Goal: Task Accomplishment & Management: Complete application form

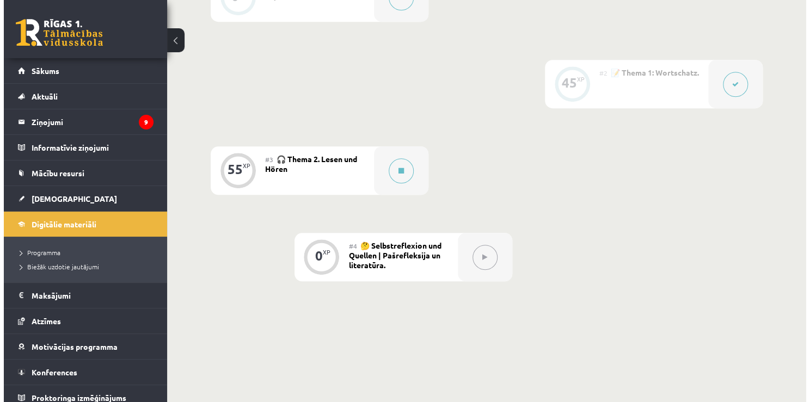
scroll to position [381, 0]
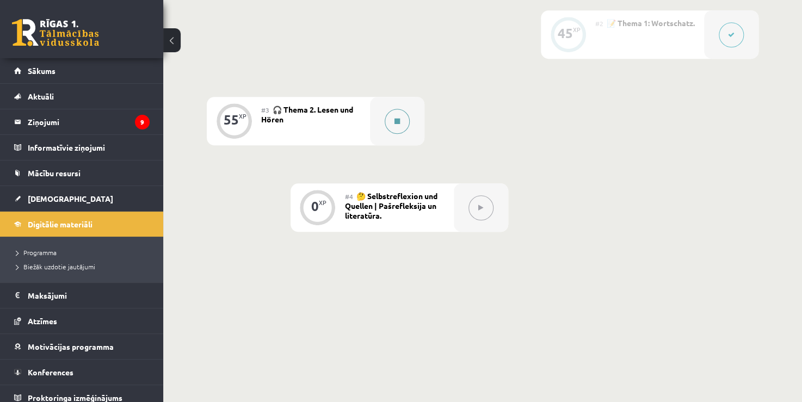
click at [396, 122] on icon at bounding box center [397, 121] width 5 height 7
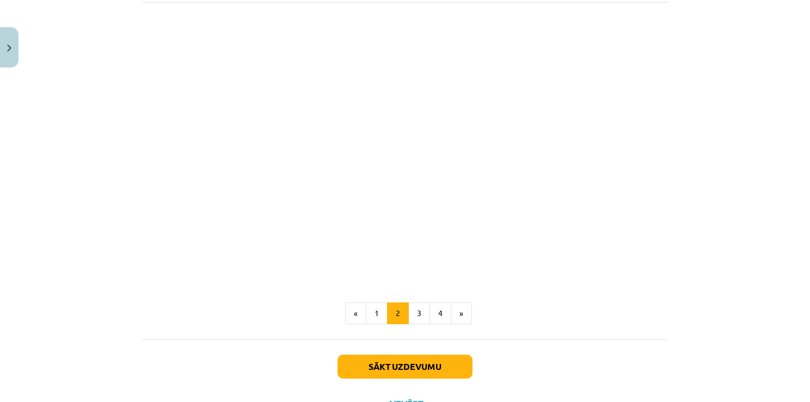
scroll to position [1143, 0]
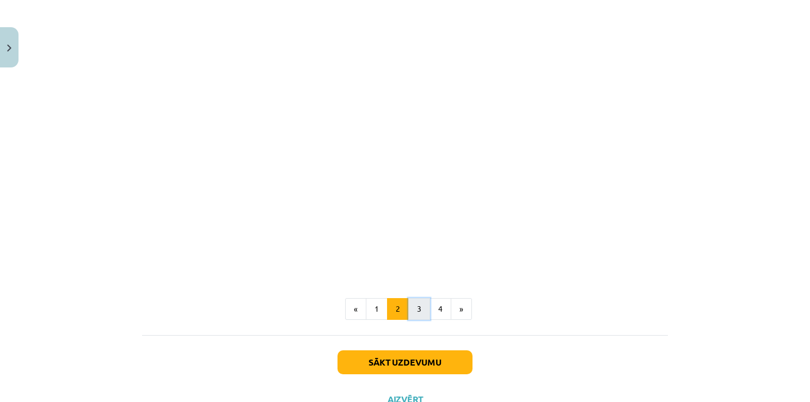
click at [417, 318] on button "3" at bounding box center [419, 309] width 22 height 22
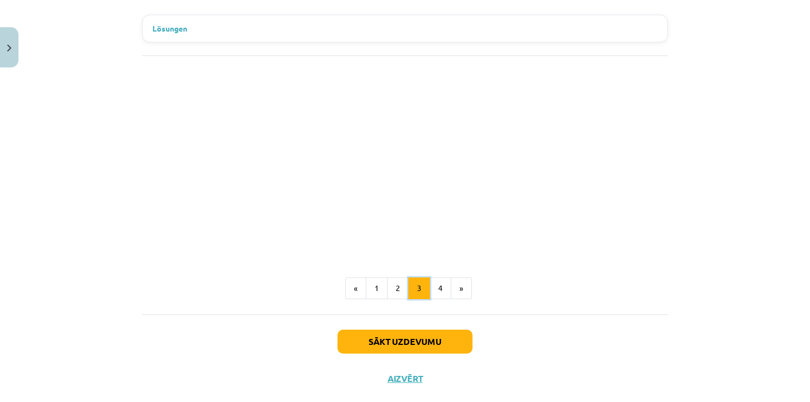
scroll to position [998, 0]
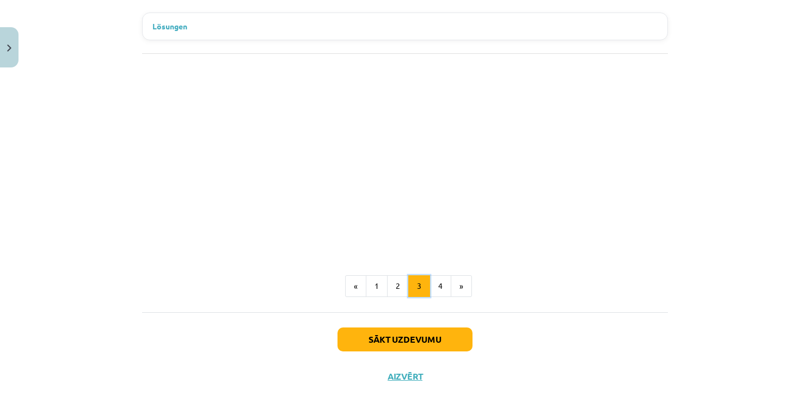
click at [425, 275] on button "3" at bounding box center [419, 286] width 22 height 22
click at [441, 275] on button "4" at bounding box center [440, 286] width 22 height 22
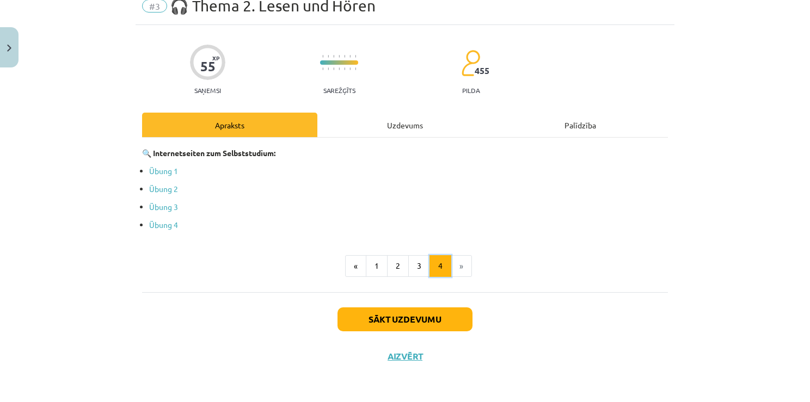
scroll to position [46, 0]
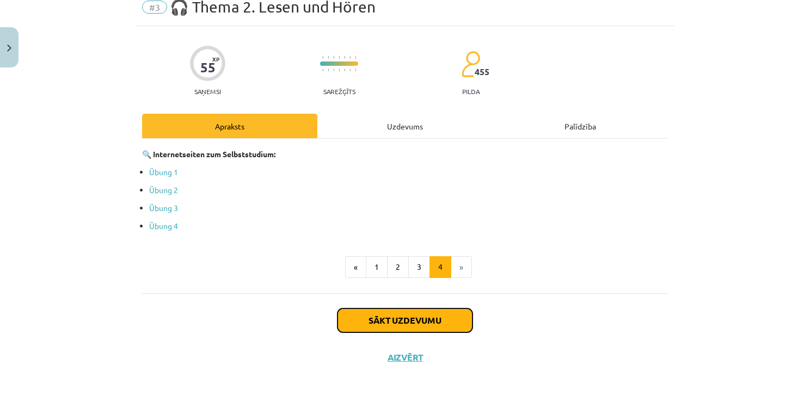
click at [414, 315] on button "Sākt uzdevumu" at bounding box center [404, 321] width 135 height 24
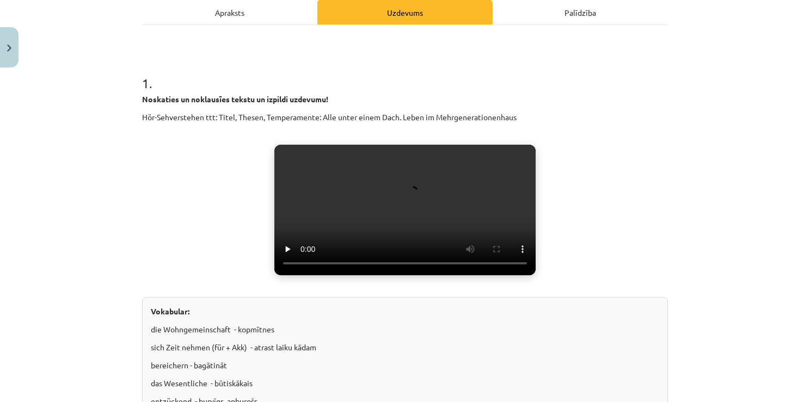
scroll to position [136, 0]
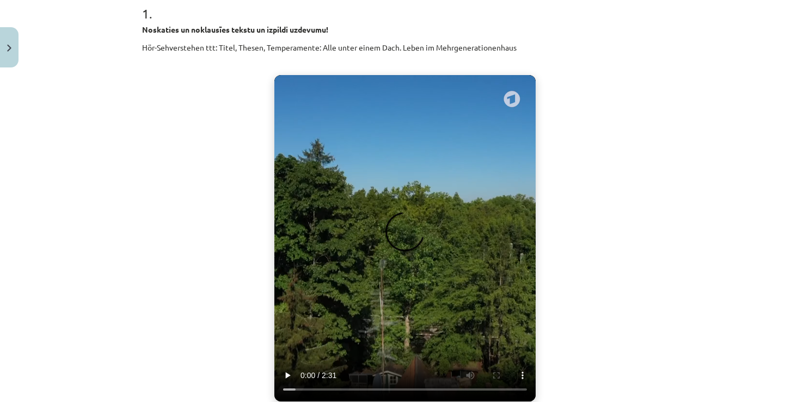
drag, startPoint x: 134, startPoint y: 118, endPoint x: 219, endPoint y: 146, distance: 89.5
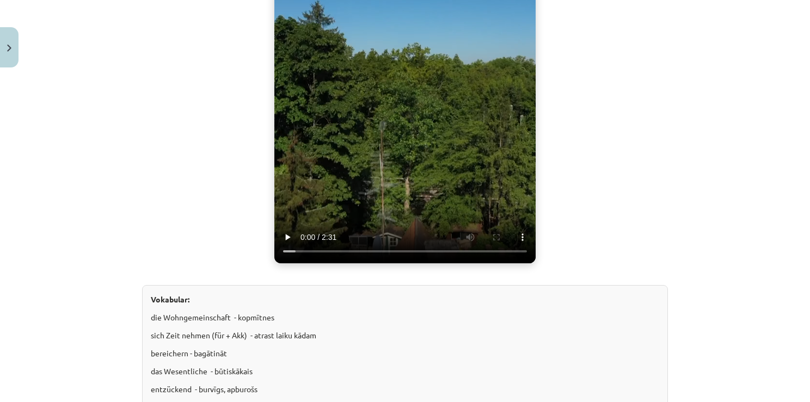
scroll to position [463, 0]
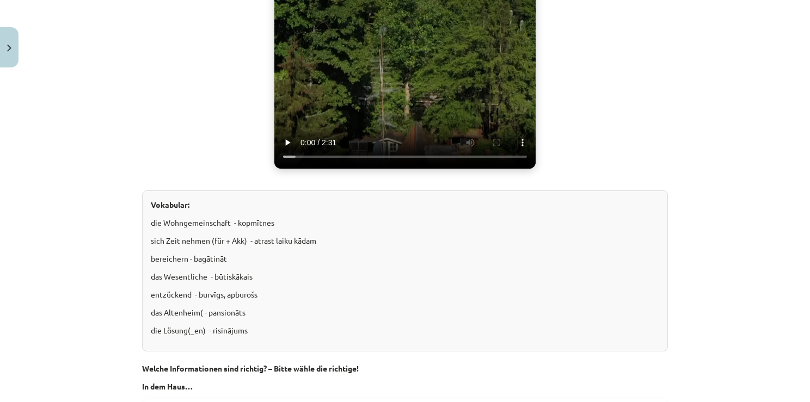
click at [205, 106] on div "Noskaties un noklausīes tekstu un izpildi uzdevumu! Hör-Sehverstehen ttt: Titel…" at bounding box center [405, 91] width 526 height 601
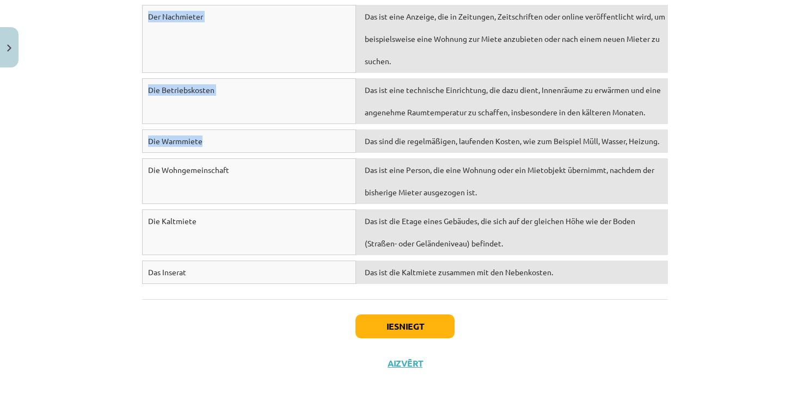
scroll to position [4976, 0]
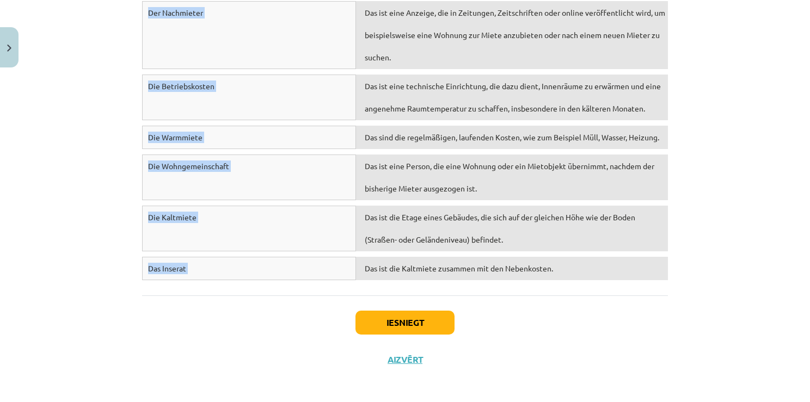
drag, startPoint x: 134, startPoint y: 65, endPoint x: 584, endPoint y: 260, distance: 490.2
copy form "Noskaties un noklausīes tekstu un izpildi uzdevumu! Hör-Sehverstehen ttt: Titel…"
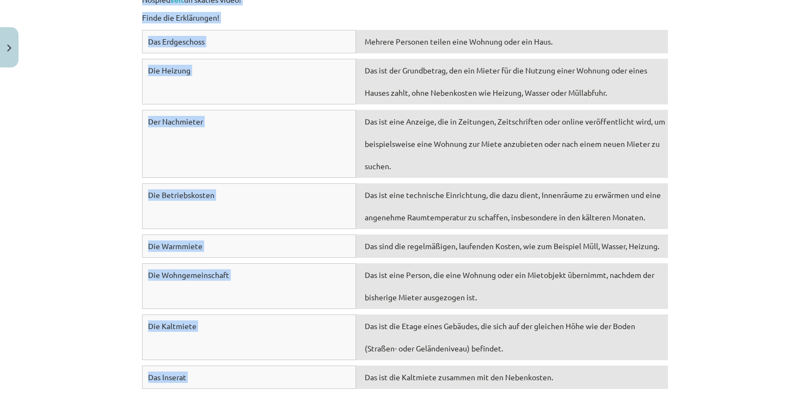
click at [741, 120] on div "Mācību tēma: Vācu valodas b1 - 10. klases 1. ieskaites mācību materiāls #3 🎧 Th…" at bounding box center [405, 201] width 810 height 402
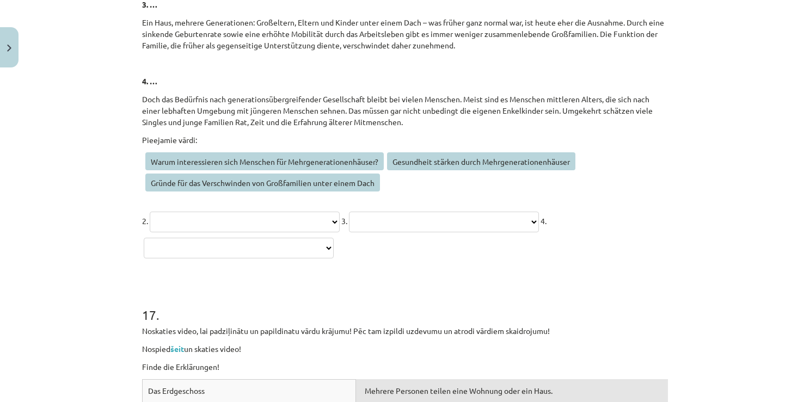
scroll to position [4541, 0]
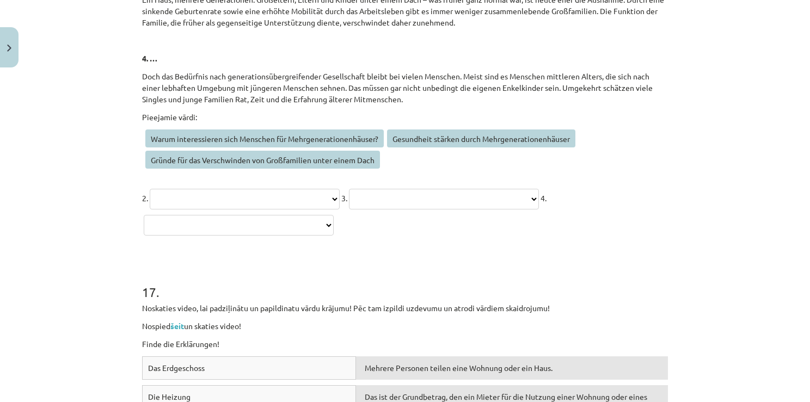
click at [340, 191] on select "**********" at bounding box center [245, 199] width 190 height 21
select select "**********"
click at [150, 189] on select "**********" at bounding box center [245, 199] width 190 height 21
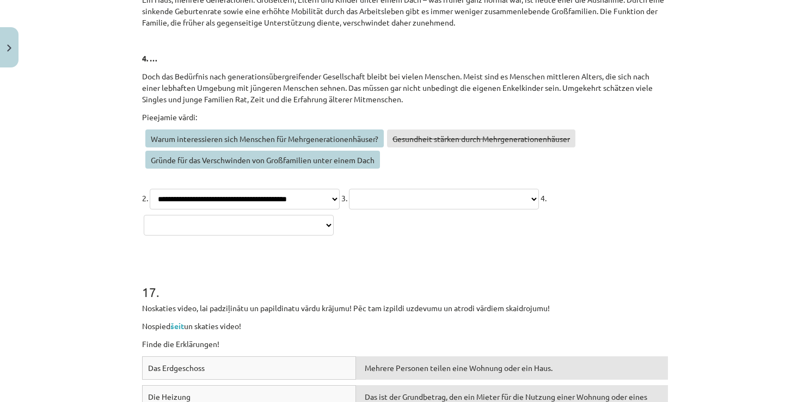
click at [357, 210] on select "**********" at bounding box center [444, 199] width 190 height 21
select select "**********"
click at [349, 210] on select "**********" at bounding box center [444, 199] width 190 height 21
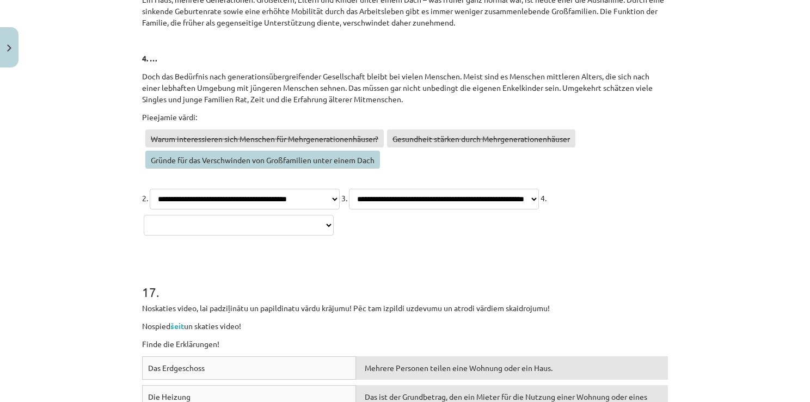
click at [334, 228] on select "**********" at bounding box center [239, 225] width 190 height 21
select select "**********"
click at [334, 215] on select "**********" at bounding box center [239, 225] width 190 height 21
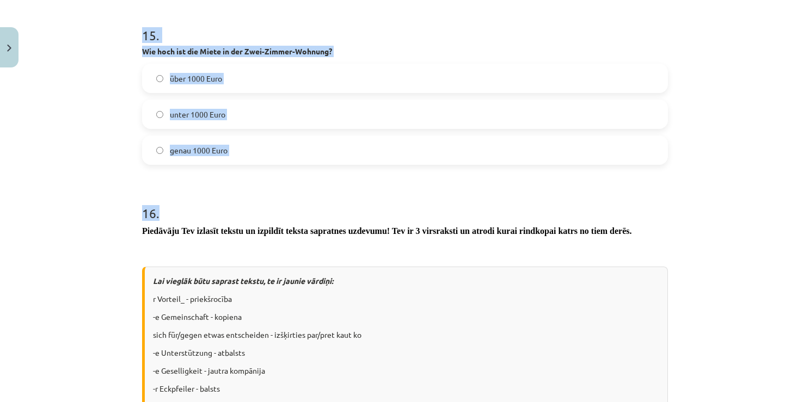
scroll to position [3592, 0]
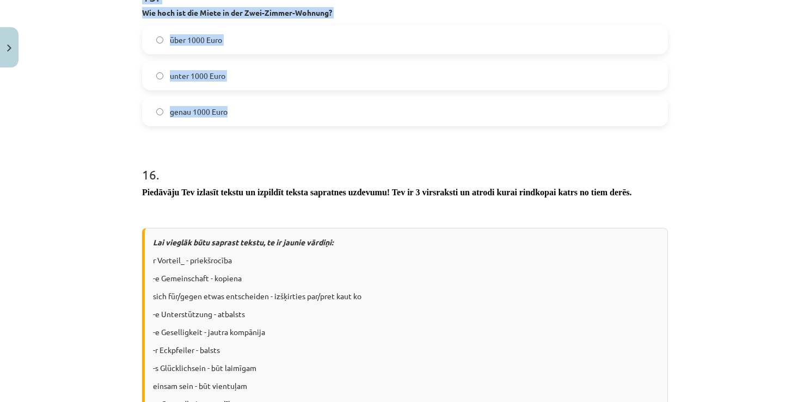
drag, startPoint x: 156, startPoint y: 49, endPoint x: 397, endPoint y: 103, distance: 247.6
copy form "oskaties un noklausīes tekstu un izpildi uzdevumu! Hör-Sehverstehen ttt: Titel,…"
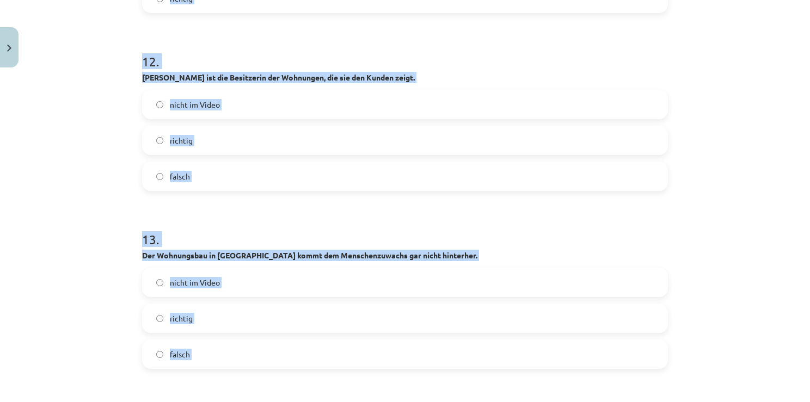
drag, startPoint x: 758, startPoint y: 156, endPoint x: 735, endPoint y: 158, distance: 22.4
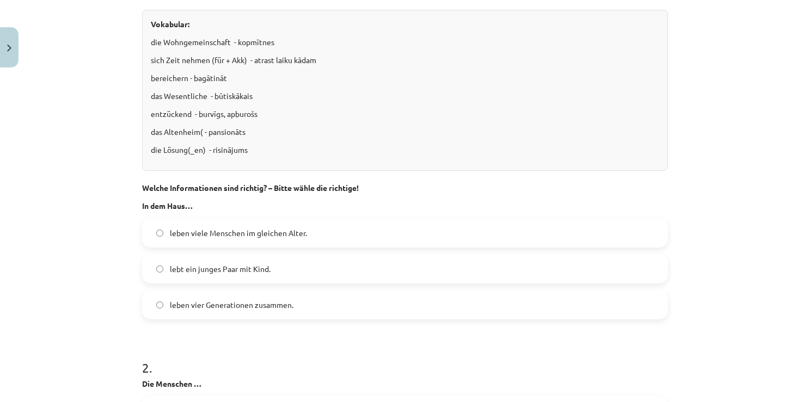
scroll to position [599, 0]
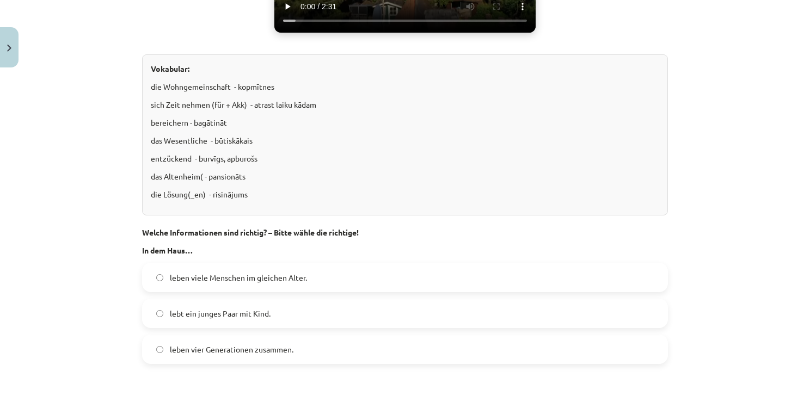
drag, startPoint x: 327, startPoint y: 345, endPoint x: 321, endPoint y: 340, distance: 7.7
click at [324, 345] on label "leben vier Generationen zusammen." at bounding box center [405, 349] width 524 height 27
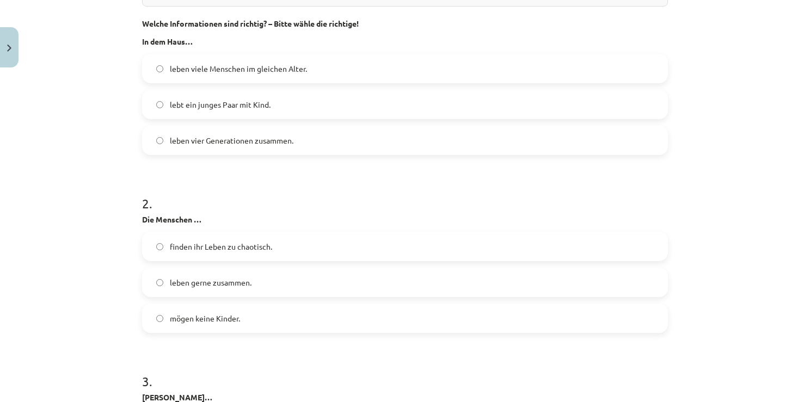
scroll to position [816, 0]
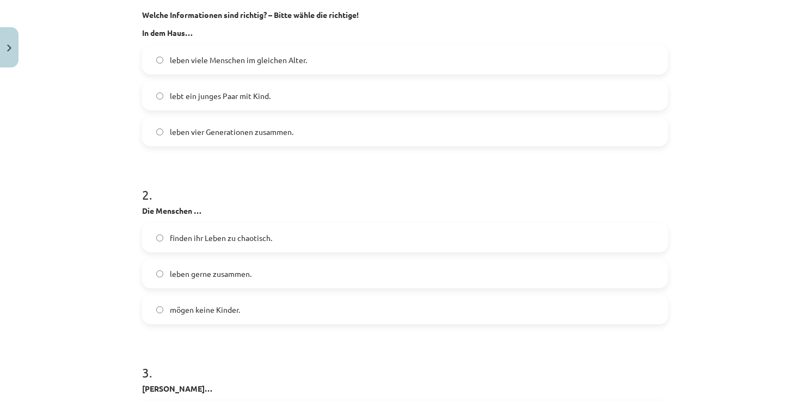
click at [266, 269] on label "leben gerne zusammen." at bounding box center [405, 273] width 524 height 27
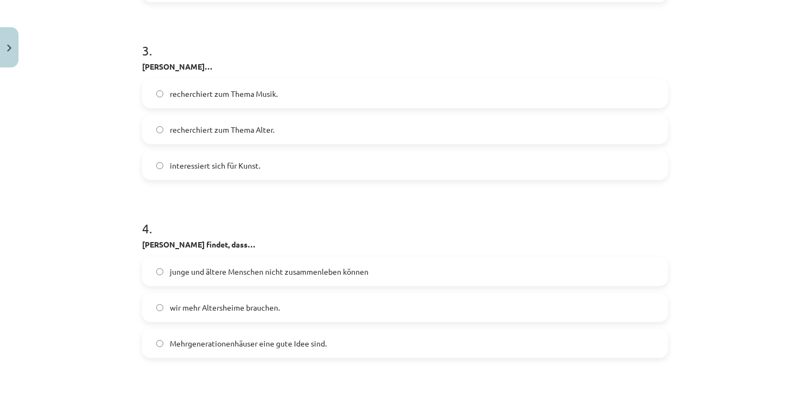
scroll to position [1143, 0]
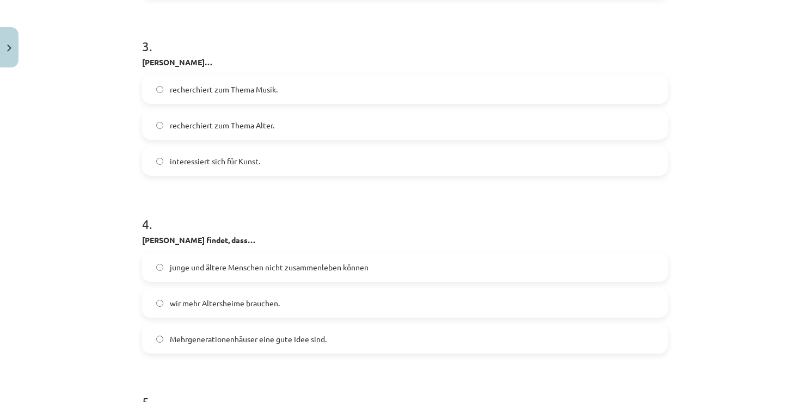
click at [352, 121] on label "recherchiert zum Thema Alter." at bounding box center [405, 125] width 524 height 27
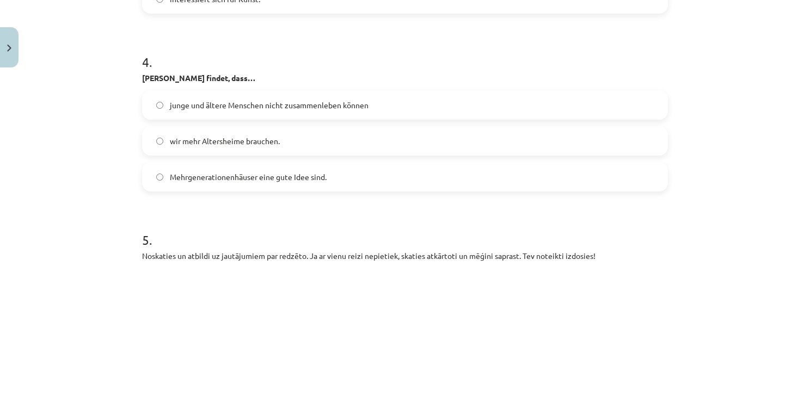
scroll to position [1306, 0]
click at [355, 173] on label "Mehrgenerationenhäuser eine gute Idee sind." at bounding box center [405, 175] width 524 height 27
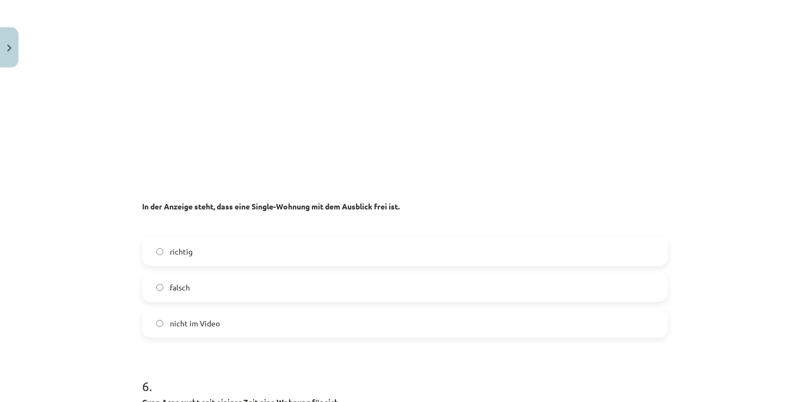
scroll to position [1687, 0]
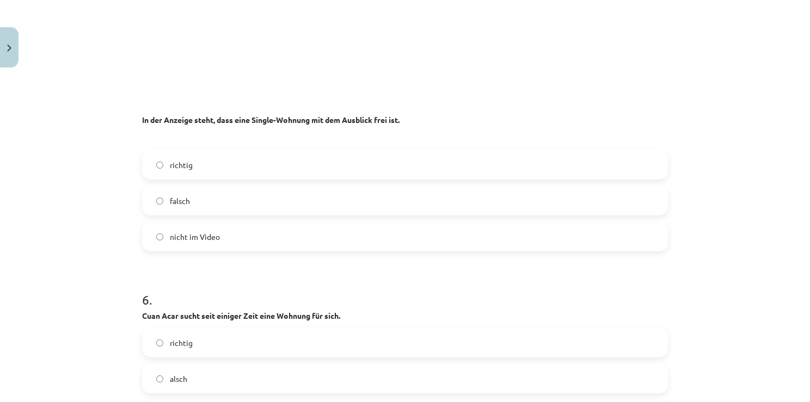
click at [237, 168] on label "richtig" at bounding box center [405, 164] width 524 height 27
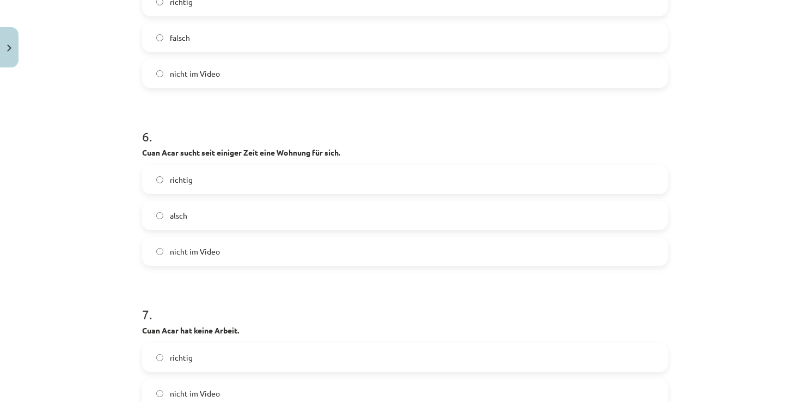
click at [254, 181] on label "richtig" at bounding box center [405, 179] width 524 height 27
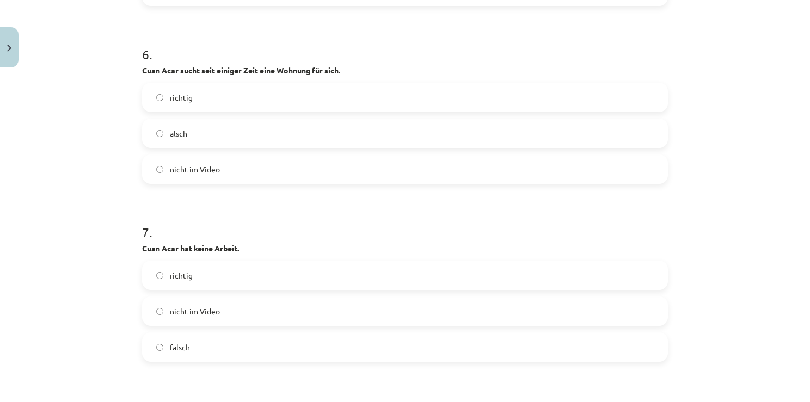
scroll to position [1960, 0]
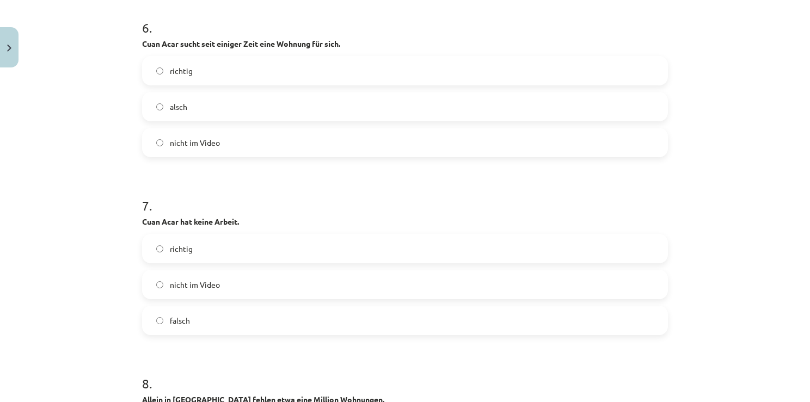
click at [199, 248] on label "richtig" at bounding box center [405, 248] width 524 height 27
drag, startPoint x: 215, startPoint y: 321, endPoint x: 336, endPoint y: 153, distance: 207.0
click at [214, 318] on label "falsch" at bounding box center [405, 320] width 524 height 27
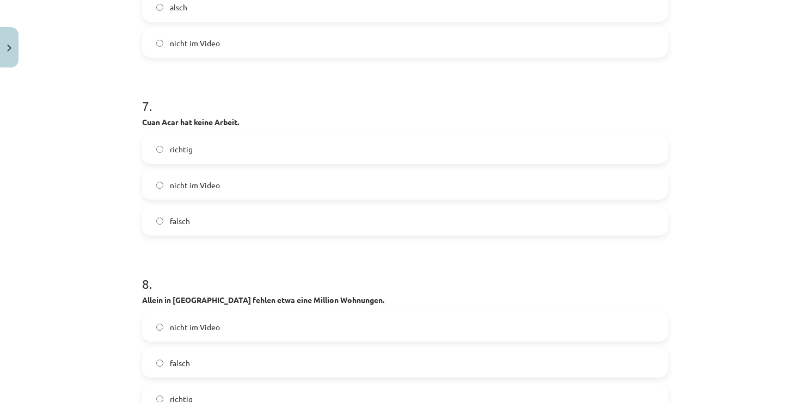
scroll to position [2123, 0]
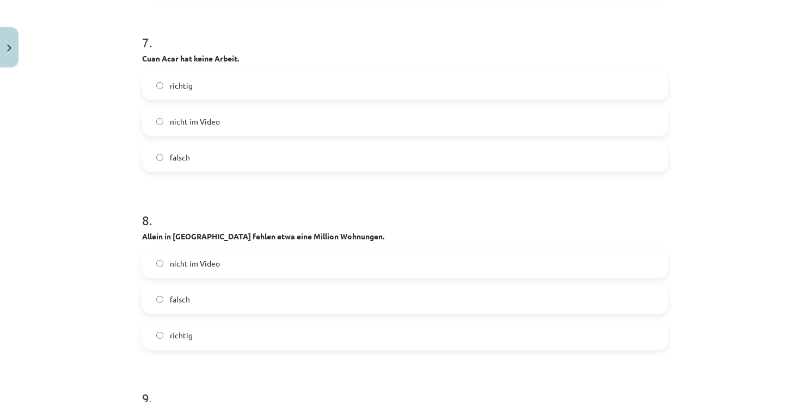
click at [206, 330] on label "richtig" at bounding box center [405, 335] width 524 height 27
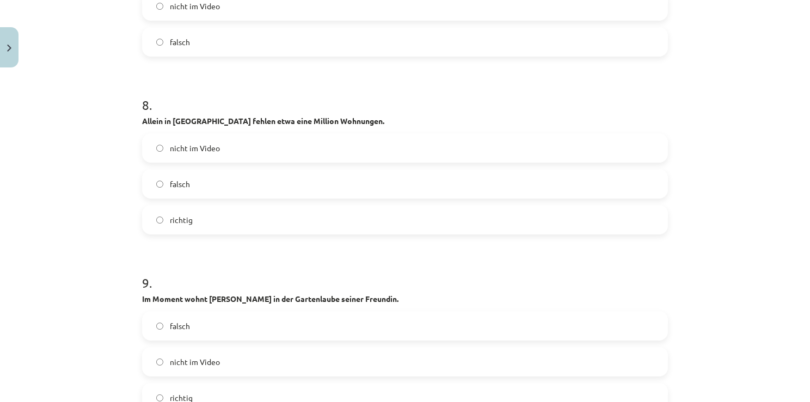
scroll to position [2286, 0]
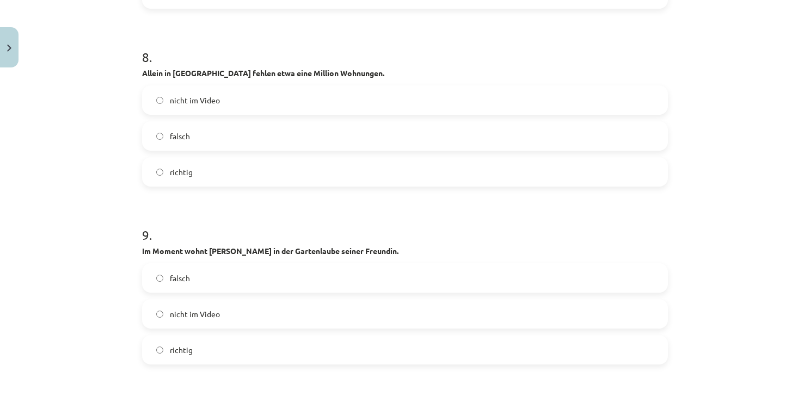
drag, startPoint x: 206, startPoint y: 358, endPoint x: 256, endPoint y: 269, distance: 102.6
click at [206, 358] on label "richtig" at bounding box center [405, 349] width 524 height 27
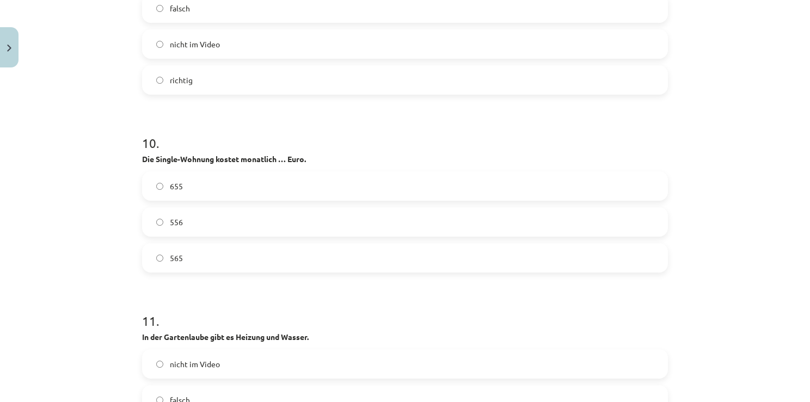
scroll to position [2558, 0]
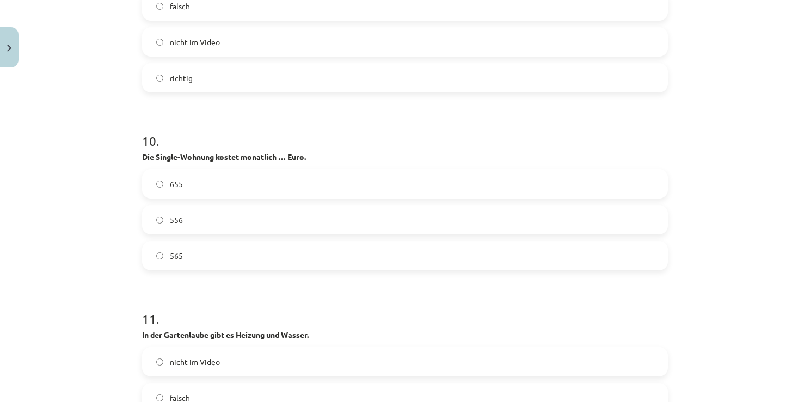
click at [224, 256] on label "565" at bounding box center [405, 255] width 524 height 27
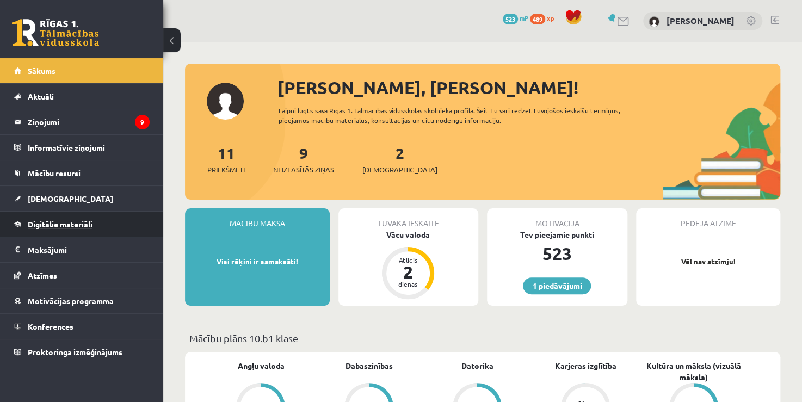
click at [100, 218] on link "Digitālie materiāli" at bounding box center [82, 224] width 136 height 25
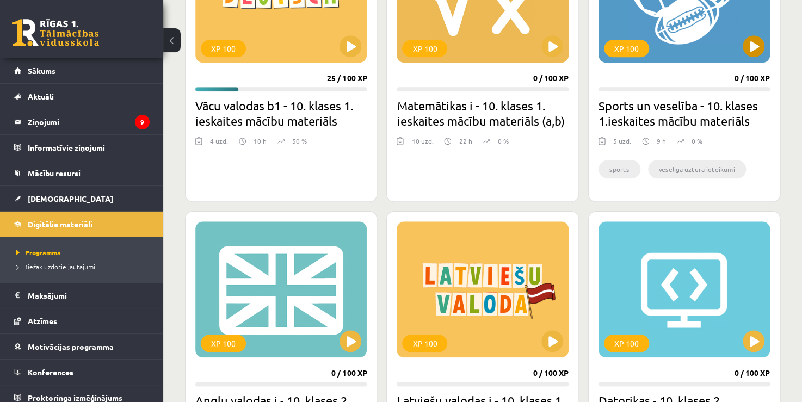
scroll to position [327, 0]
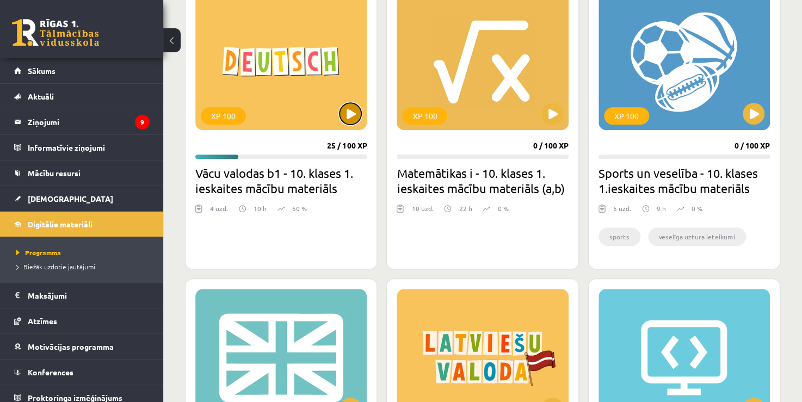
click at [350, 116] on button at bounding box center [351, 114] width 22 height 22
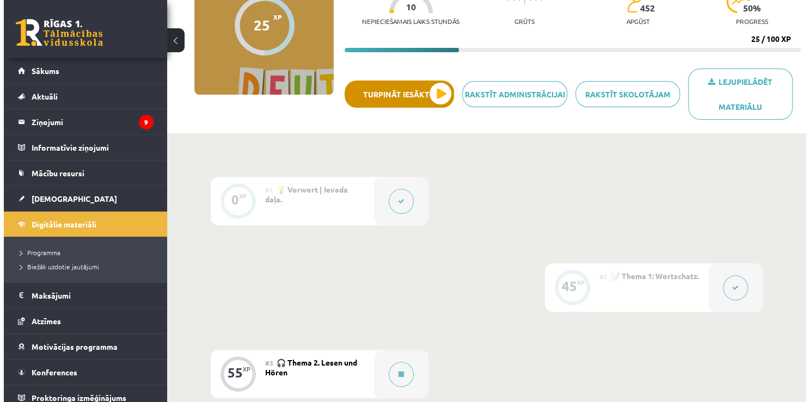
scroll to position [272, 0]
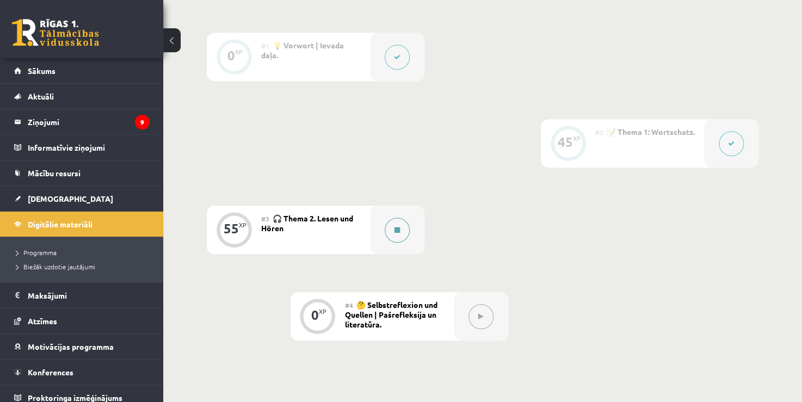
click at [391, 221] on button at bounding box center [397, 230] width 25 height 25
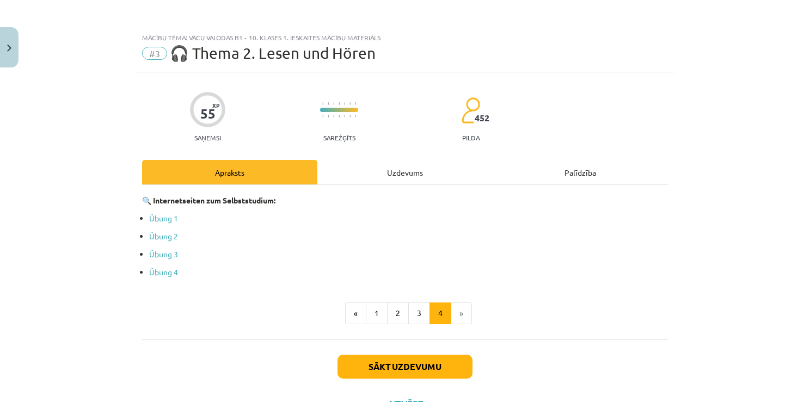
click at [387, 173] on div "Uzdevums" at bounding box center [404, 172] width 175 height 24
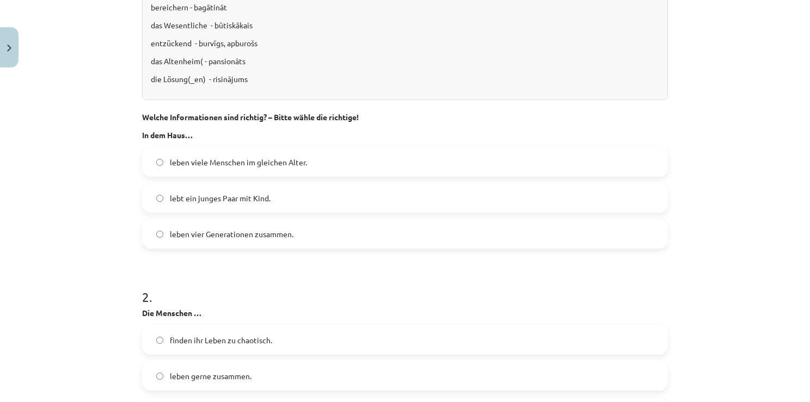
scroll to position [713, 0]
click at [342, 232] on label "leben vier Generationen zusammen." at bounding box center [405, 235] width 524 height 27
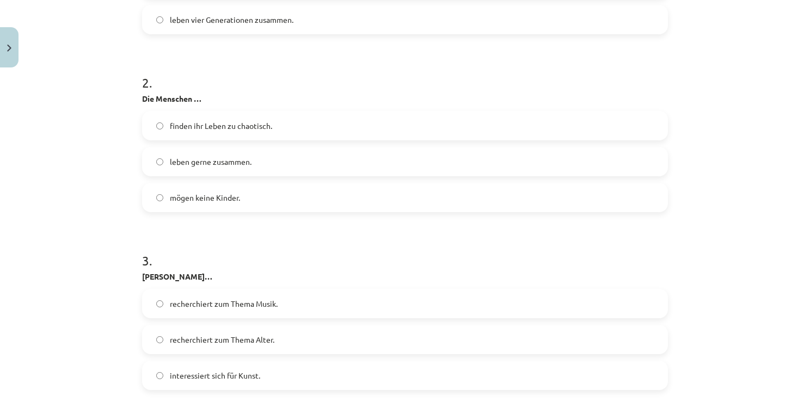
scroll to position [931, 0]
click at [334, 158] on label "leben gerne zusammen." at bounding box center [405, 159] width 524 height 27
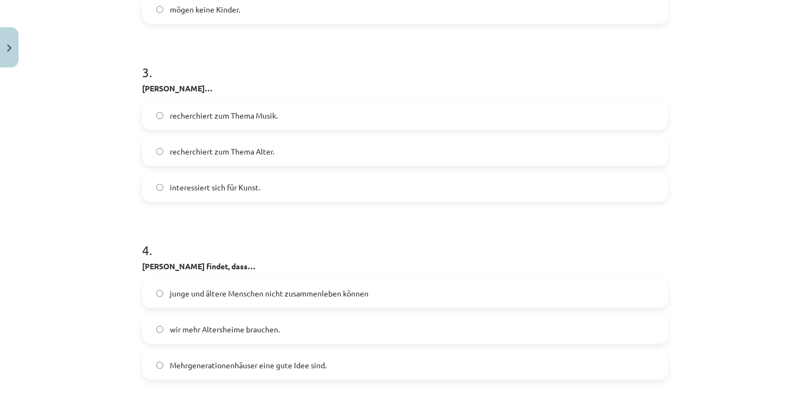
scroll to position [1149, 0]
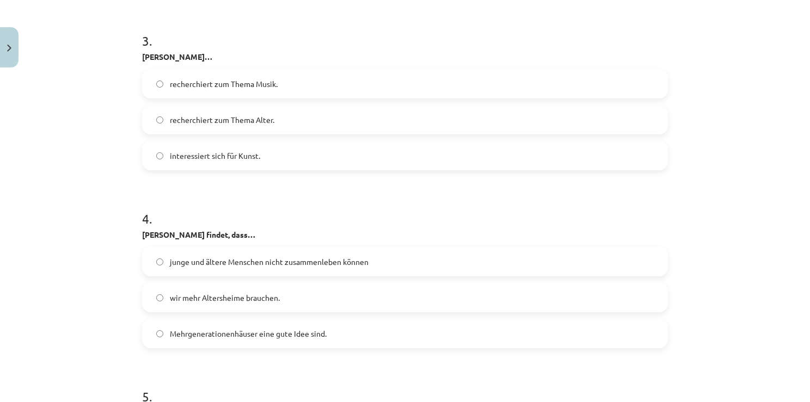
click at [310, 123] on label "recherchiert zum Thema Alter." at bounding box center [405, 119] width 524 height 27
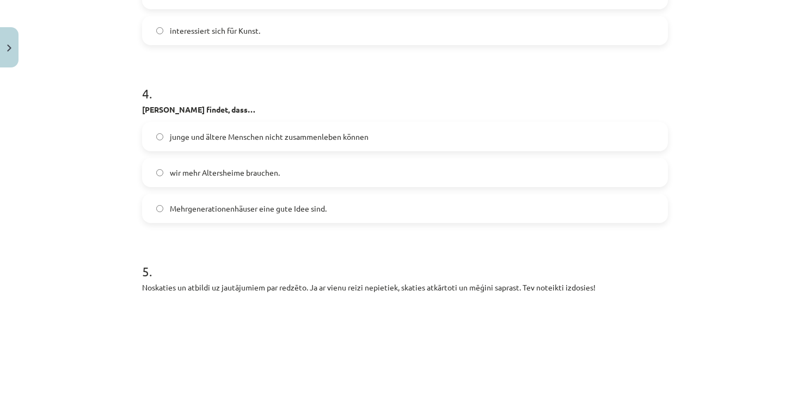
scroll to position [1312, 0]
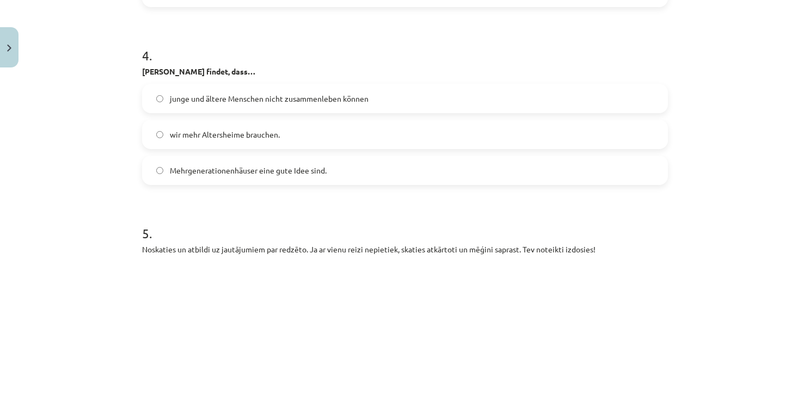
drag, startPoint x: 311, startPoint y: 137, endPoint x: 324, endPoint y: 147, distance: 15.9
click at [312, 137] on label "wir mehr Altersheime brauchen." at bounding box center [405, 134] width 524 height 27
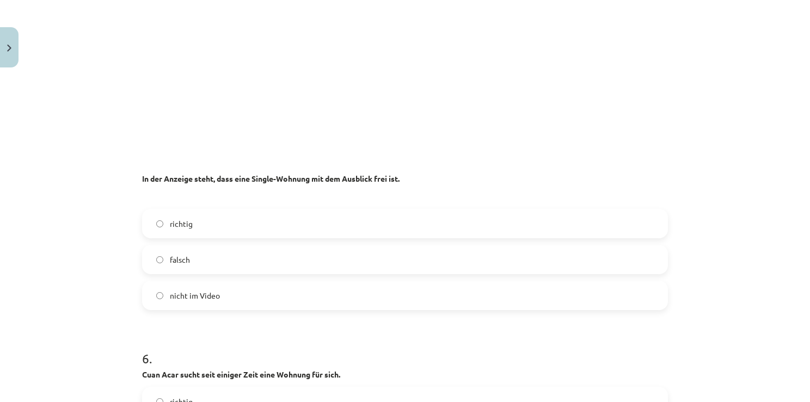
scroll to position [1693, 0]
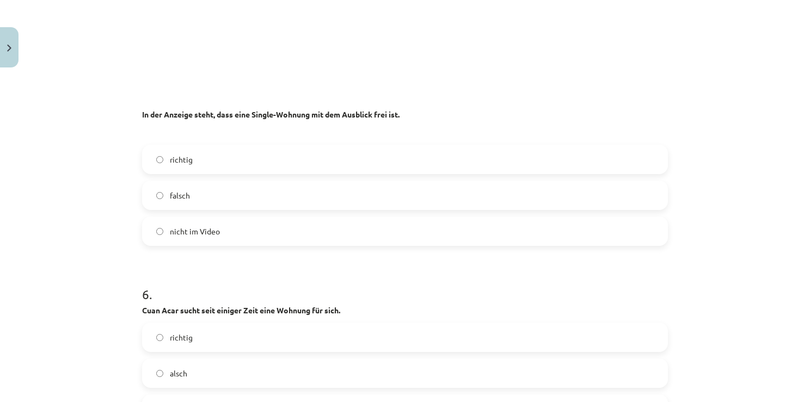
drag, startPoint x: 346, startPoint y: 164, endPoint x: 342, endPoint y: 169, distance: 6.2
click at [346, 164] on label "richtig" at bounding box center [405, 159] width 524 height 27
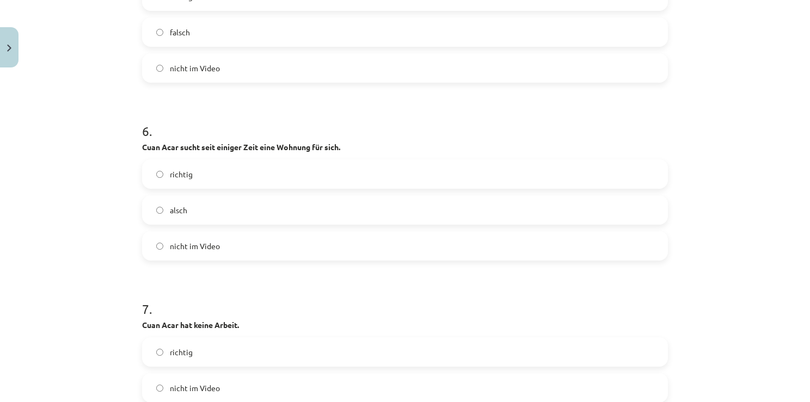
click at [324, 177] on label "richtig" at bounding box center [405, 174] width 524 height 27
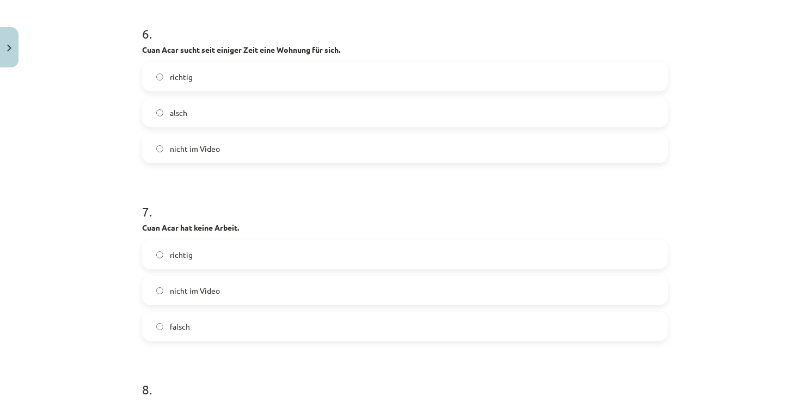
scroll to position [1965, 0]
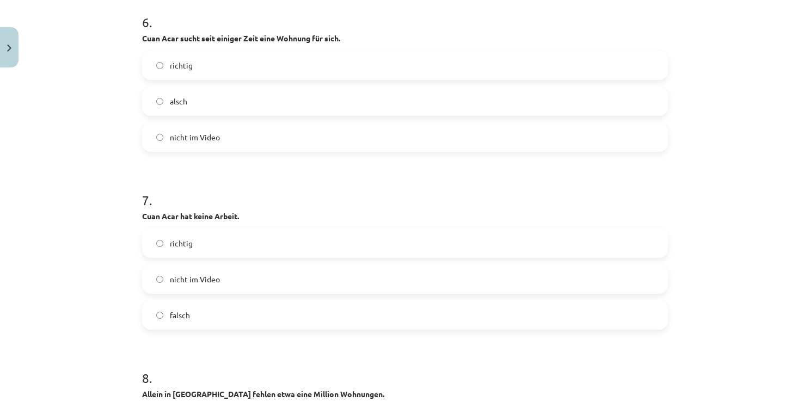
click at [278, 310] on label "falsch" at bounding box center [405, 315] width 524 height 27
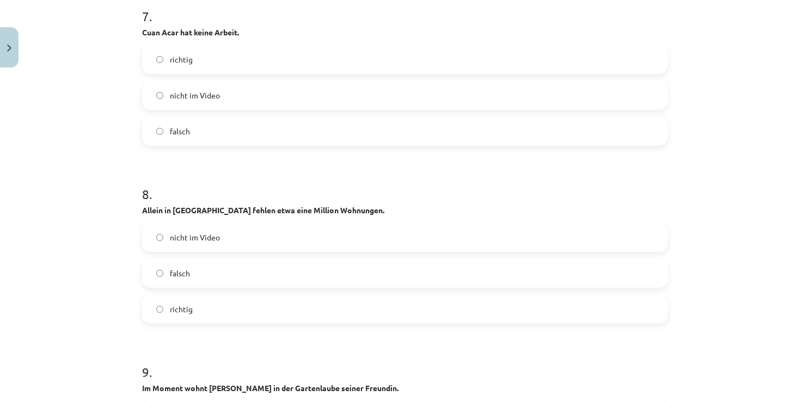
scroll to position [2183, 0]
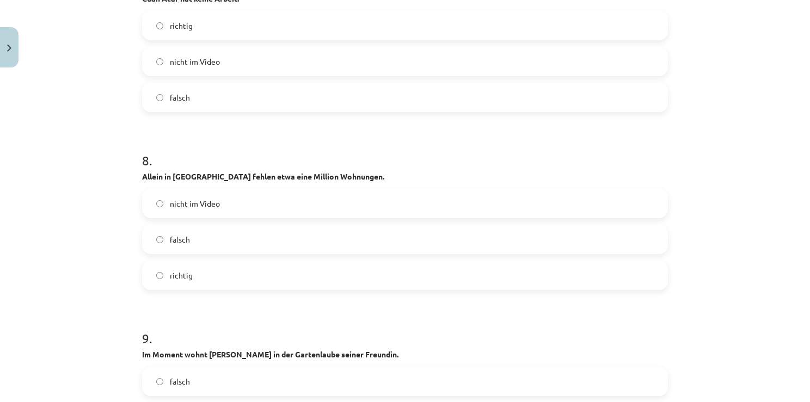
click at [287, 276] on label "richtig" at bounding box center [405, 275] width 524 height 27
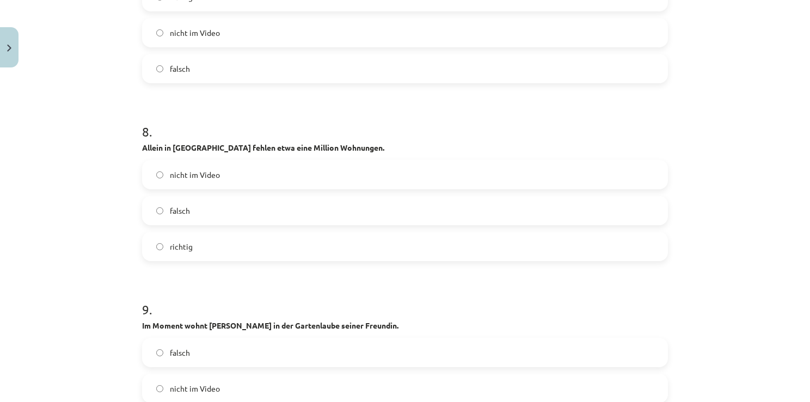
scroll to position [2346, 0]
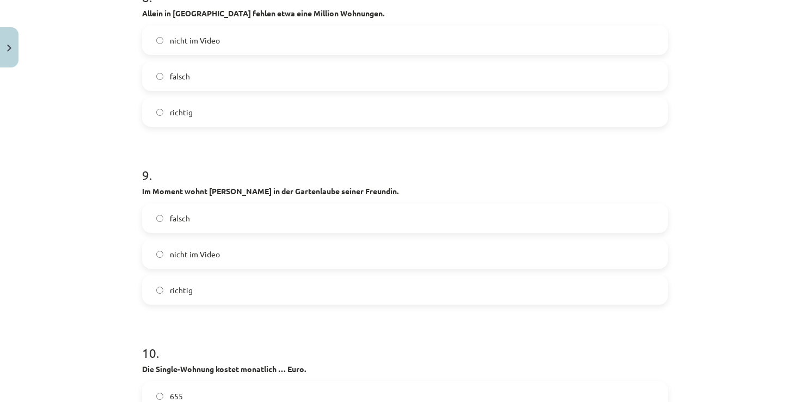
click at [219, 288] on label "richtig" at bounding box center [405, 290] width 524 height 27
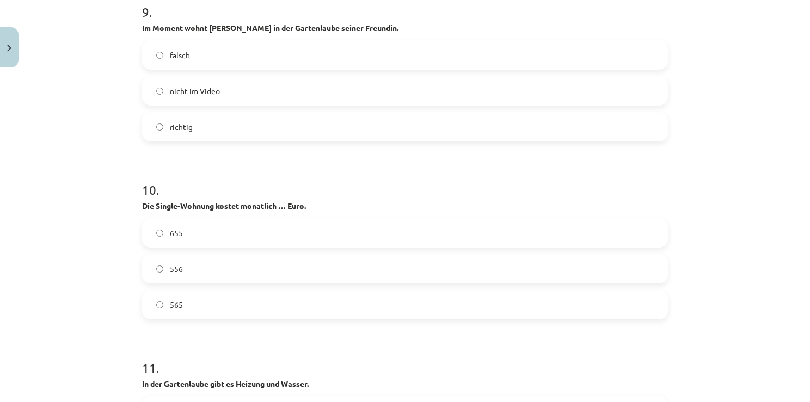
click at [211, 306] on label "565" at bounding box center [405, 304] width 524 height 27
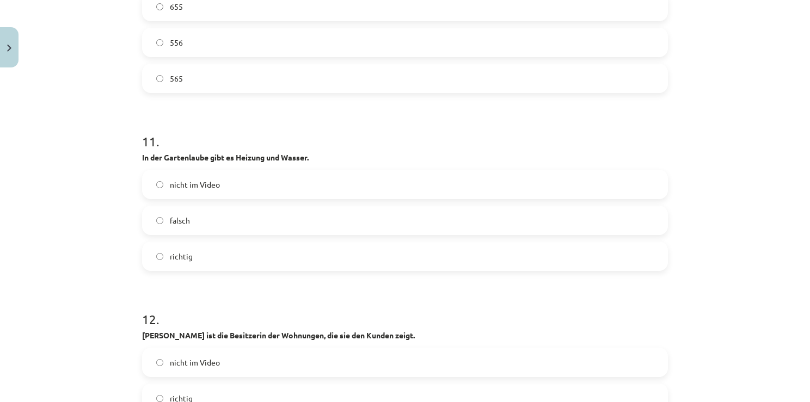
scroll to position [2781, 0]
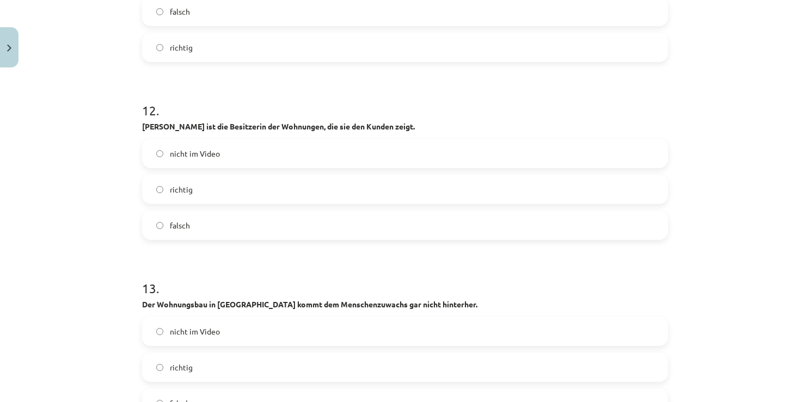
click at [247, 234] on label "falsch" at bounding box center [405, 225] width 524 height 27
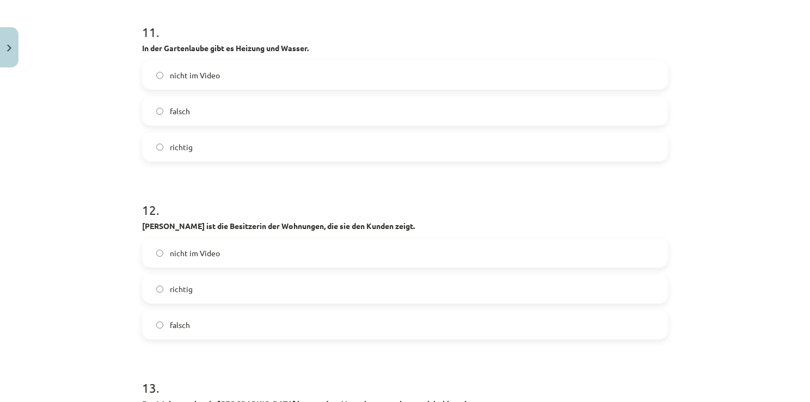
scroll to position [2836, 0]
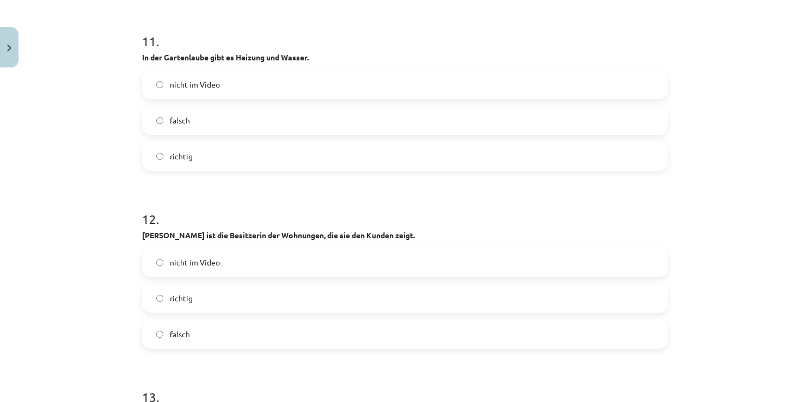
click at [296, 120] on label "falsch" at bounding box center [405, 120] width 524 height 27
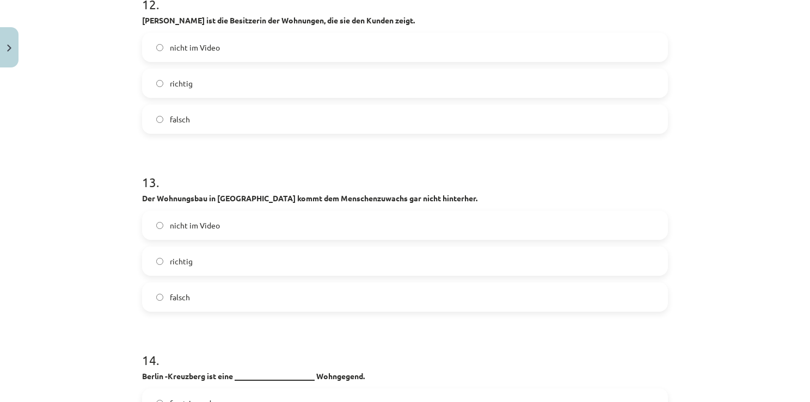
scroll to position [3054, 0]
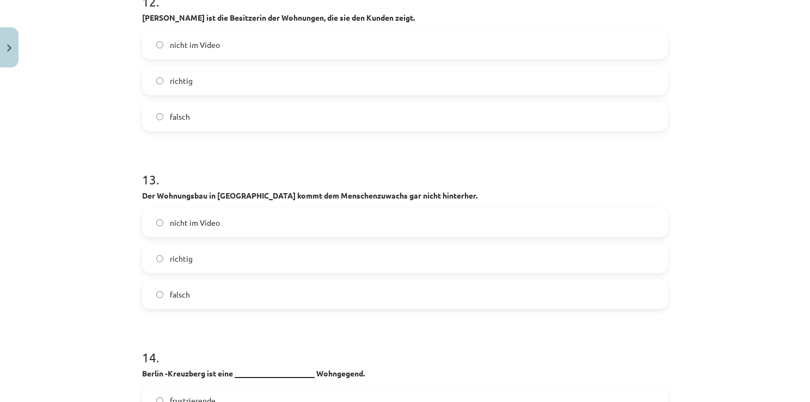
click at [248, 253] on label "richtig" at bounding box center [405, 258] width 524 height 27
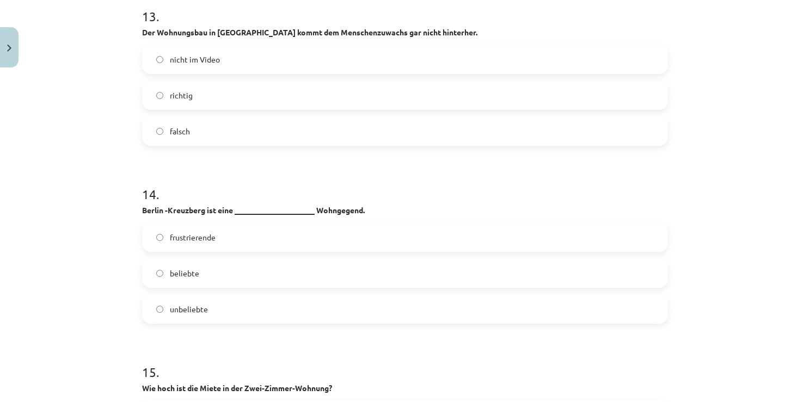
click at [202, 271] on label "beliebte" at bounding box center [405, 273] width 524 height 27
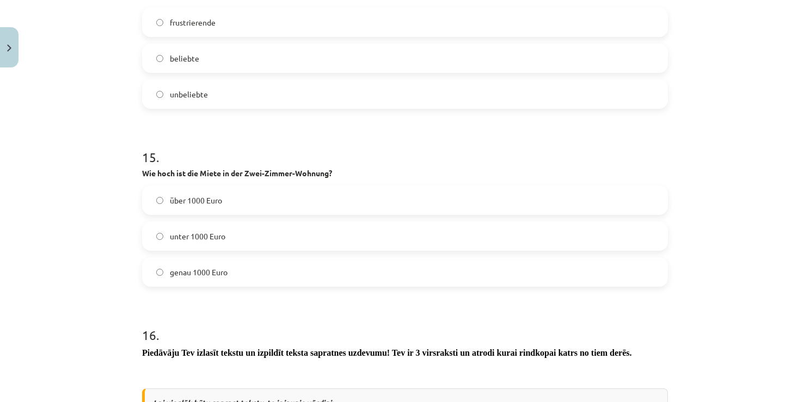
scroll to position [3435, 0]
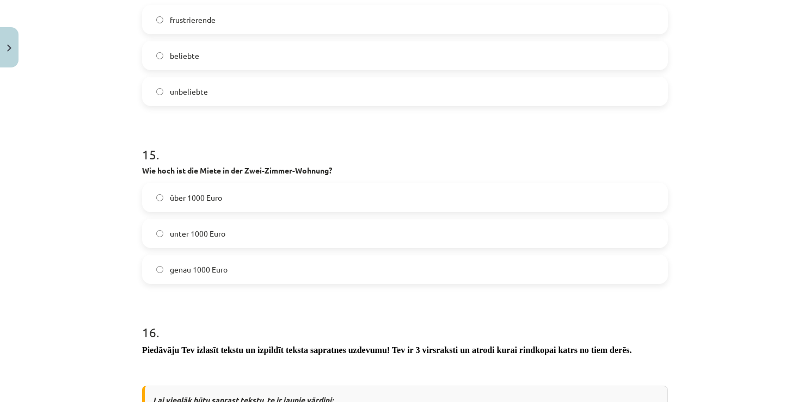
click at [293, 203] on label "über 1000 Euro" at bounding box center [405, 197] width 524 height 27
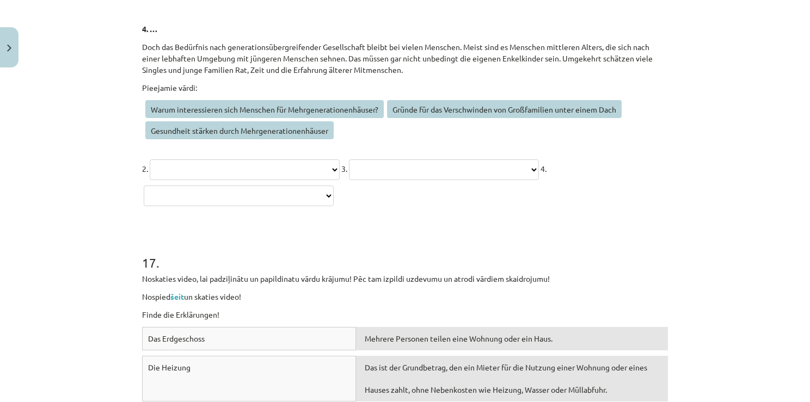
scroll to position [4578, 0]
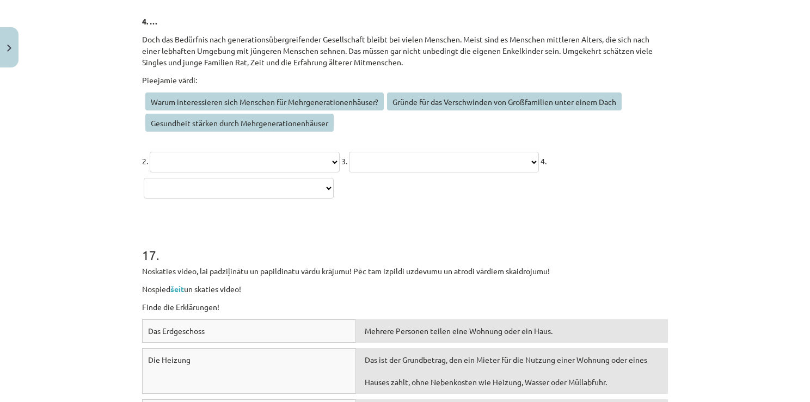
click at [327, 154] on select "**********" at bounding box center [245, 162] width 190 height 21
click at [150, 152] on select "**********" at bounding box center [245, 162] width 190 height 21
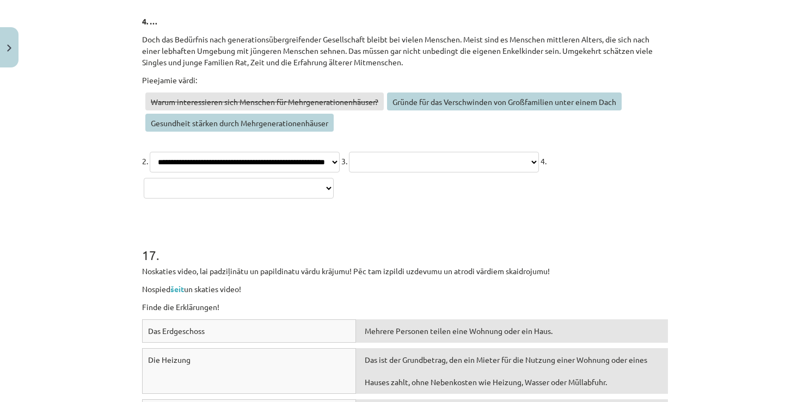
click at [340, 162] on select "**********" at bounding box center [245, 162] width 190 height 21
select select "**********"
click at [150, 152] on select "**********" at bounding box center [245, 162] width 190 height 21
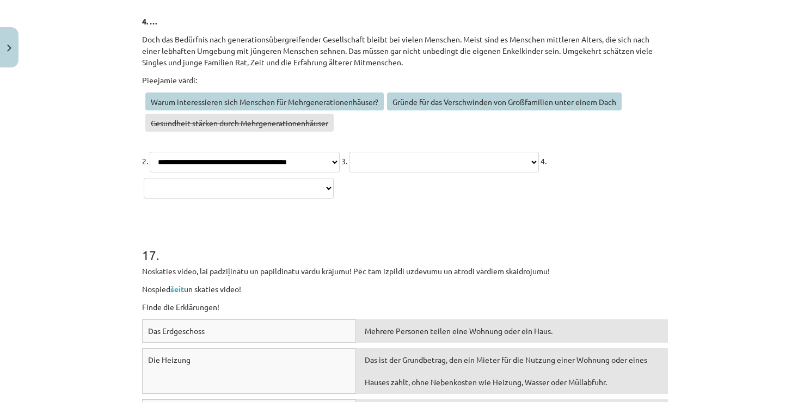
click at [334, 182] on select "**********" at bounding box center [239, 188] width 190 height 21
select select "**********"
click at [334, 178] on select "**********" at bounding box center [239, 188] width 190 height 21
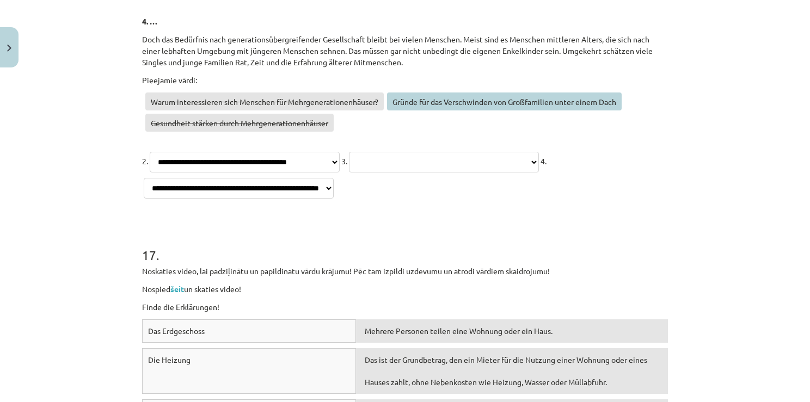
click at [352, 173] on select "**********" at bounding box center [444, 162] width 190 height 21
select select "**********"
click at [349, 173] on select "**********" at bounding box center [444, 162] width 190 height 21
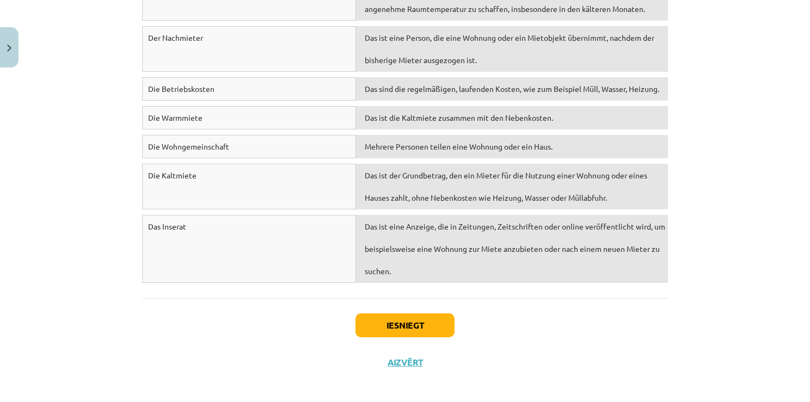
scroll to position [4976, 0]
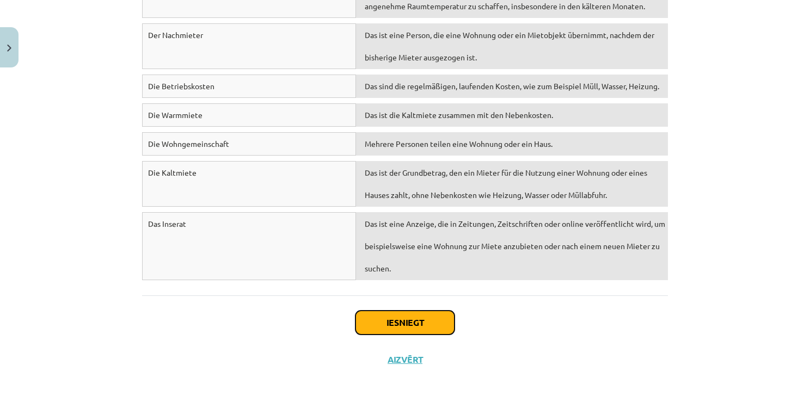
click at [433, 330] on button "Iesniegt" at bounding box center [404, 323] width 99 height 24
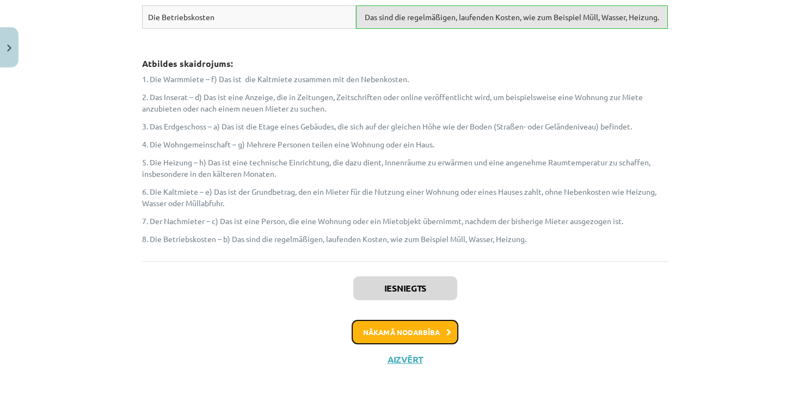
click at [441, 334] on button "Nākamā nodarbība" at bounding box center [405, 332] width 107 height 25
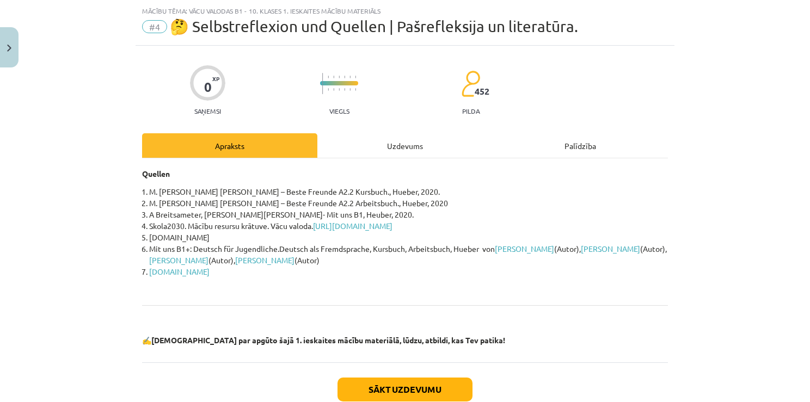
scroll to position [0, 0]
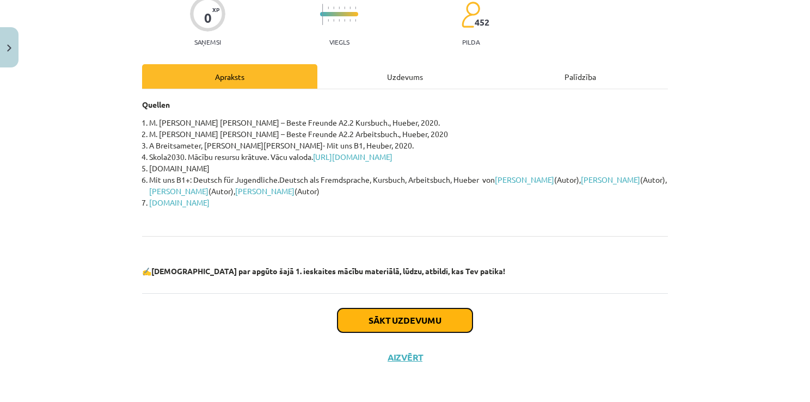
click at [401, 329] on button "Sākt uzdevumu" at bounding box center [404, 321] width 135 height 24
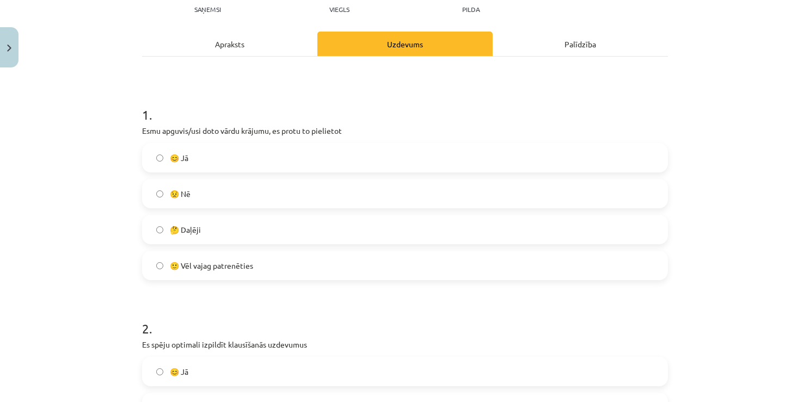
scroll to position [136, 0]
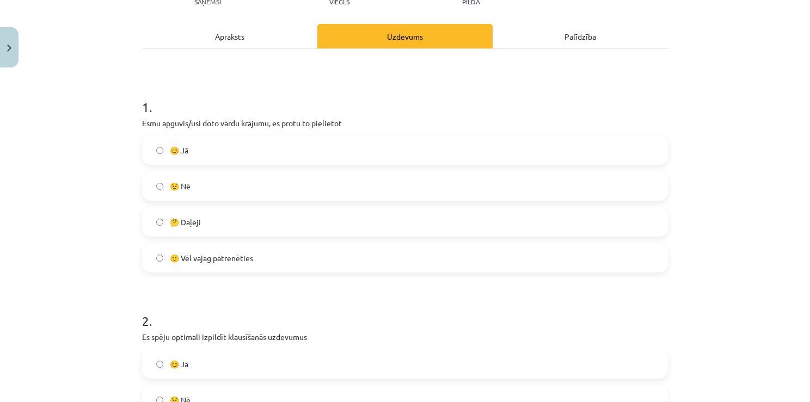
click at [233, 218] on label "🤔 Daļēji" at bounding box center [405, 221] width 524 height 27
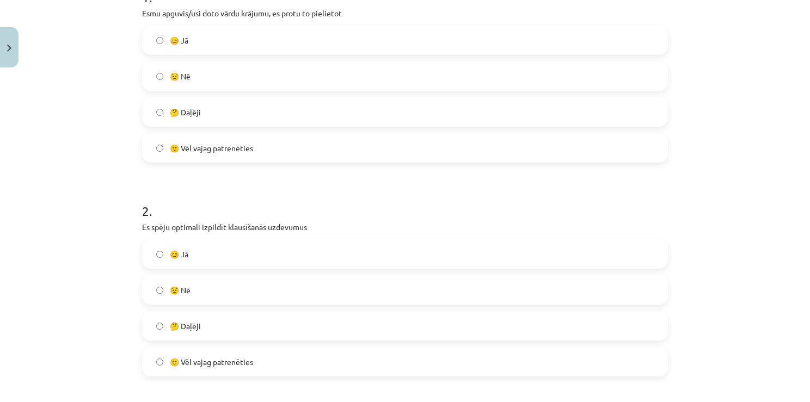
scroll to position [299, 0]
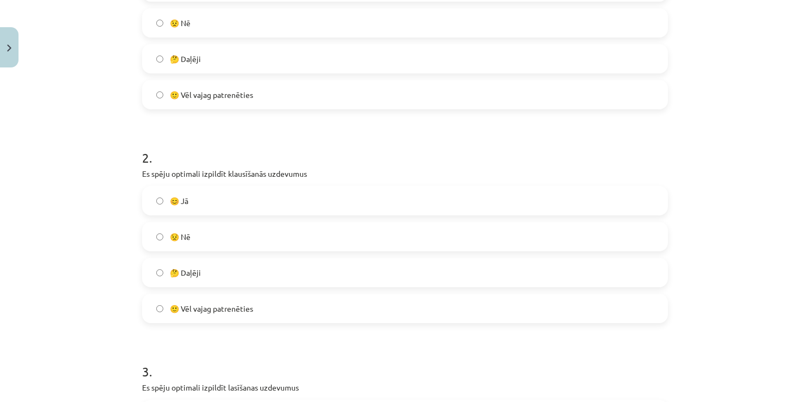
click at [228, 267] on label "🤔 Daļēji" at bounding box center [405, 272] width 524 height 27
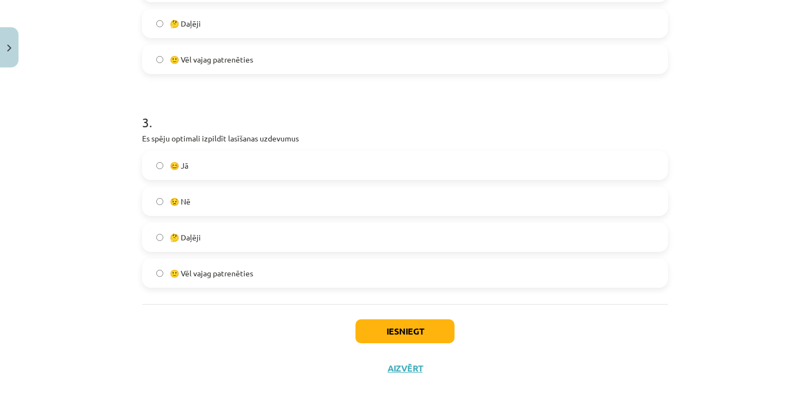
scroll to position [560, 0]
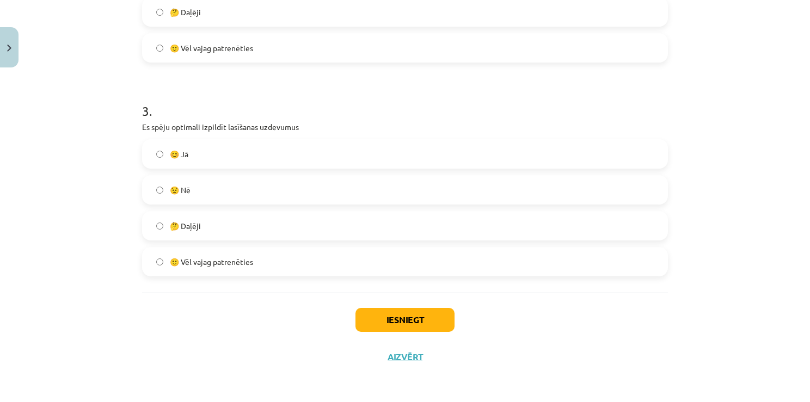
click at [226, 221] on label "🤔 Daļēji" at bounding box center [405, 225] width 524 height 27
click at [387, 315] on button "Iesniegt" at bounding box center [404, 320] width 99 height 24
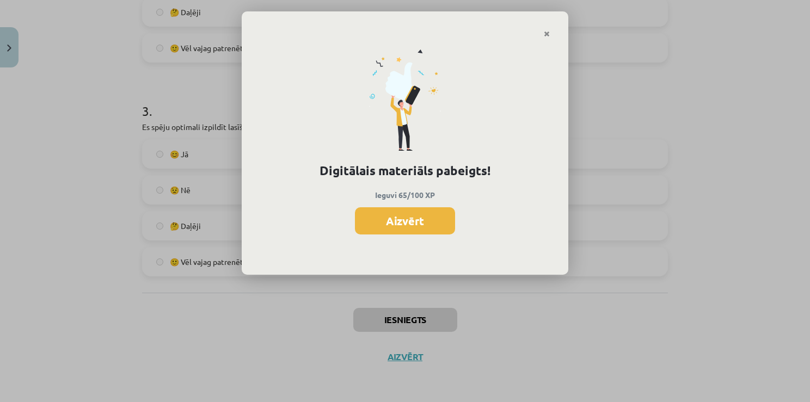
click at [438, 226] on button "Aizvērt" at bounding box center [405, 220] width 100 height 27
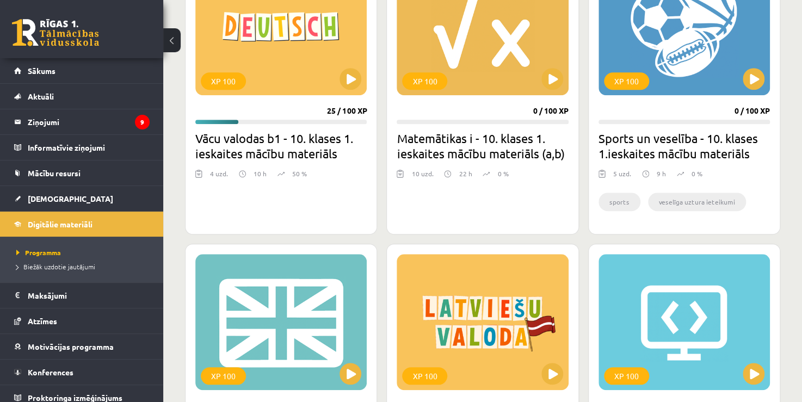
scroll to position [272, 0]
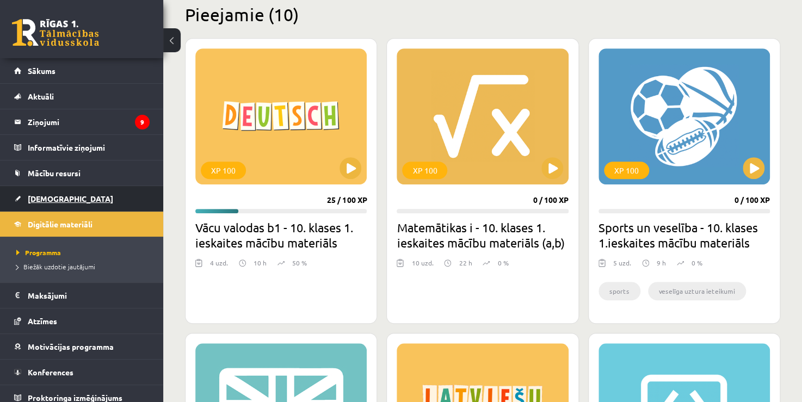
click at [87, 201] on link "[DEMOGRAPHIC_DATA]" at bounding box center [82, 198] width 136 height 25
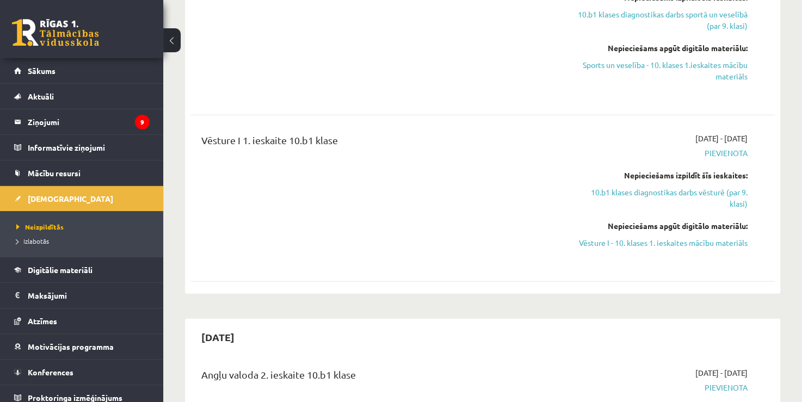
scroll to position [1415, 0]
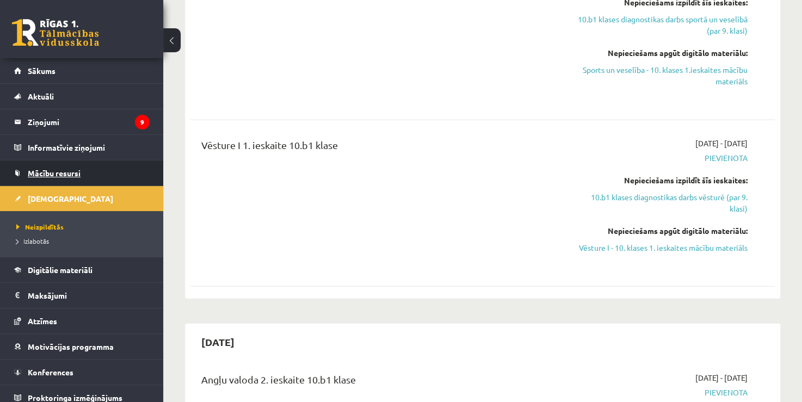
click at [84, 177] on link "Mācību resursi" at bounding box center [82, 173] width 136 height 25
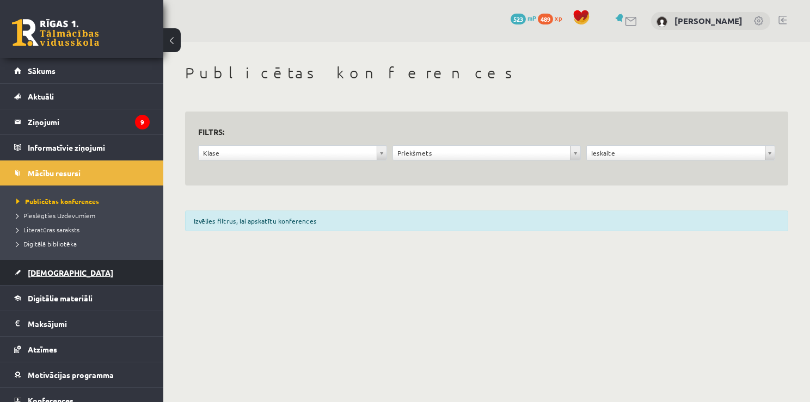
click at [63, 273] on link "[DEMOGRAPHIC_DATA]" at bounding box center [82, 272] width 136 height 25
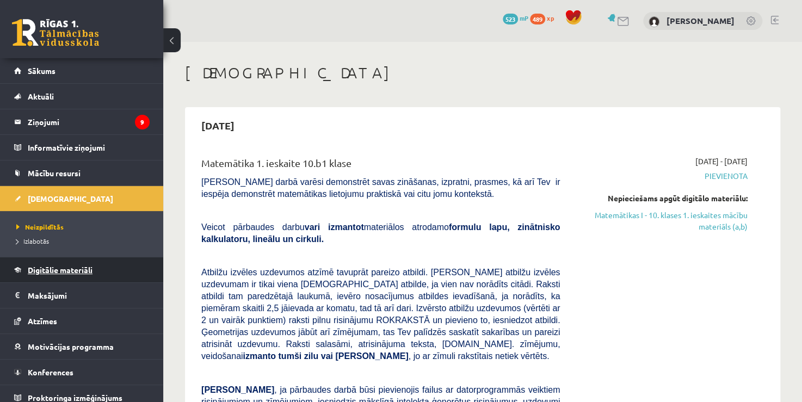
click at [65, 275] on link "Digitālie materiāli" at bounding box center [82, 269] width 136 height 25
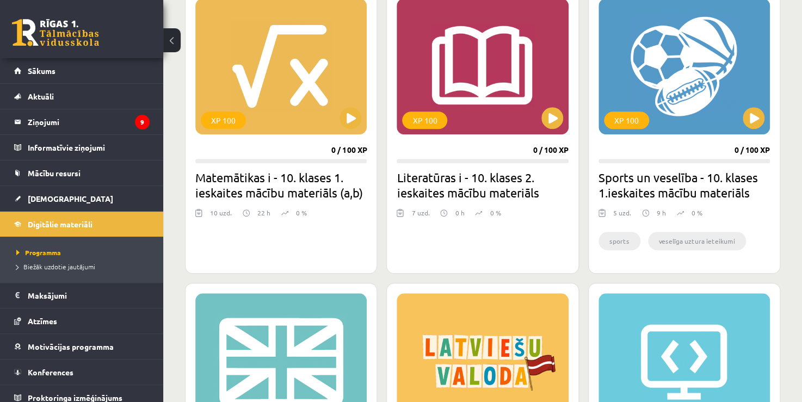
scroll to position [327, 0]
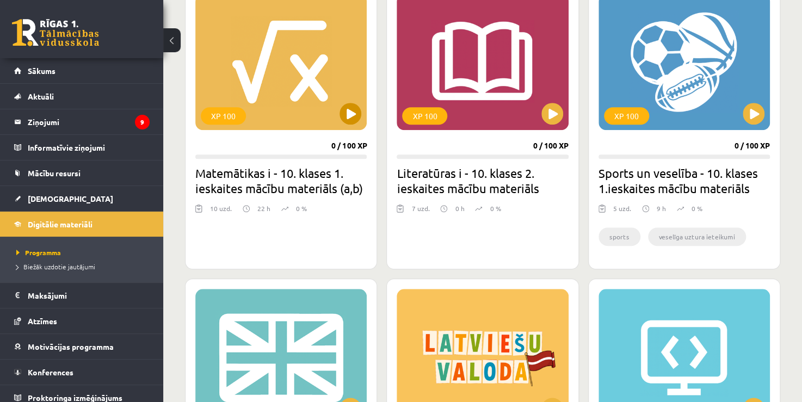
click at [349, 125] on div "XP 100" at bounding box center [280, 62] width 171 height 136
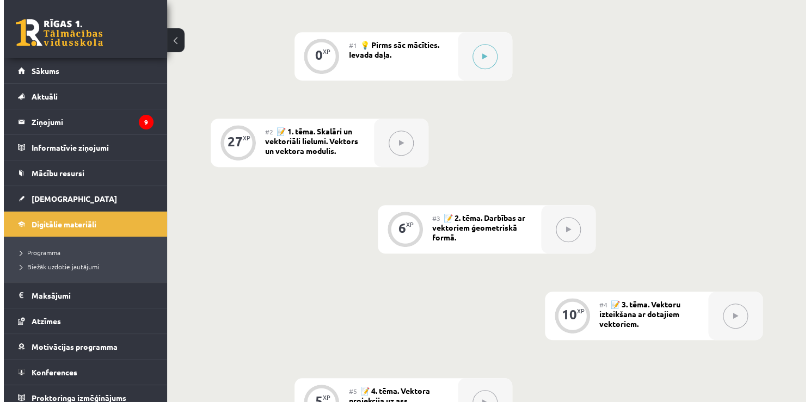
scroll to position [218, 0]
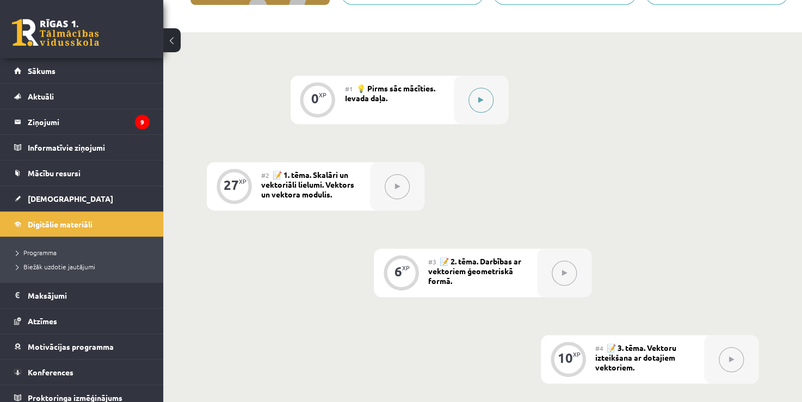
click at [476, 102] on button at bounding box center [481, 100] width 25 height 25
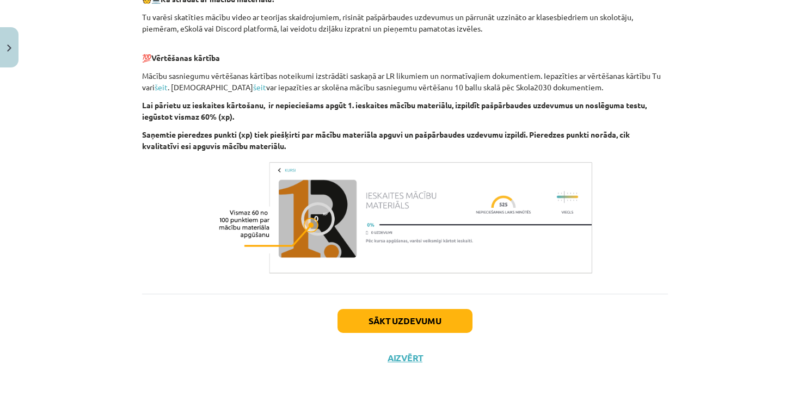
scroll to position [568, 0]
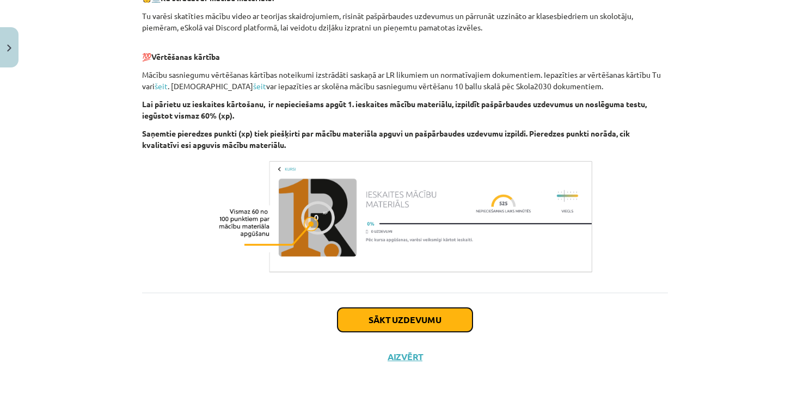
click at [460, 316] on button "Sākt uzdevumu" at bounding box center [404, 320] width 135 height 24
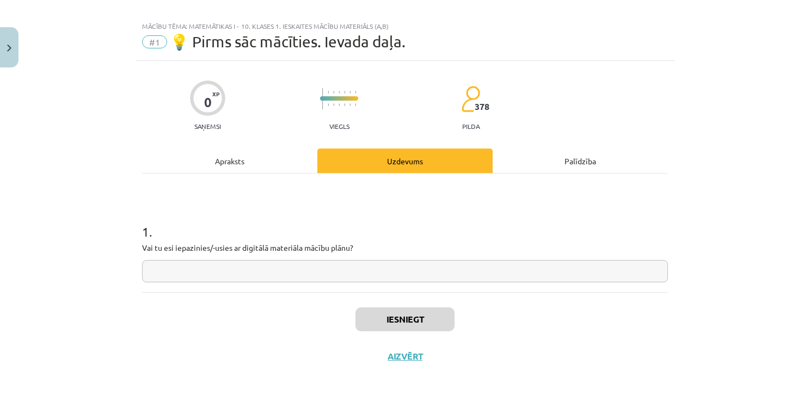
scroll to position [11, 0]
click at [431, 275] on input "text" at bounding box center [405, 272] width 526 height 22
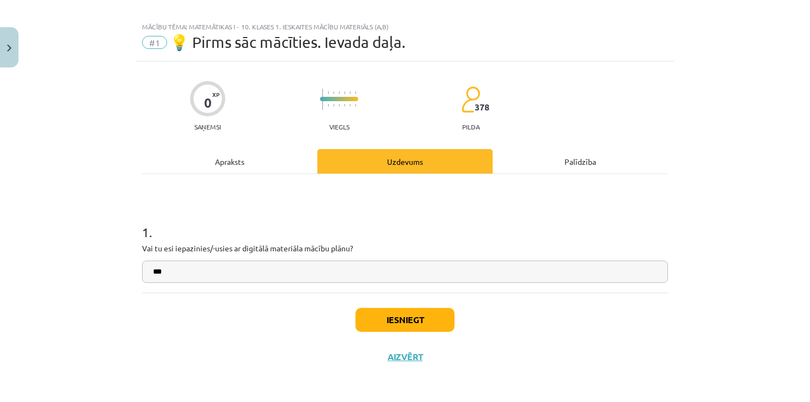
type input "**"
click at [399, 330] on button "Iesniegt" at bounding box center [404, 320] width 99 height 24
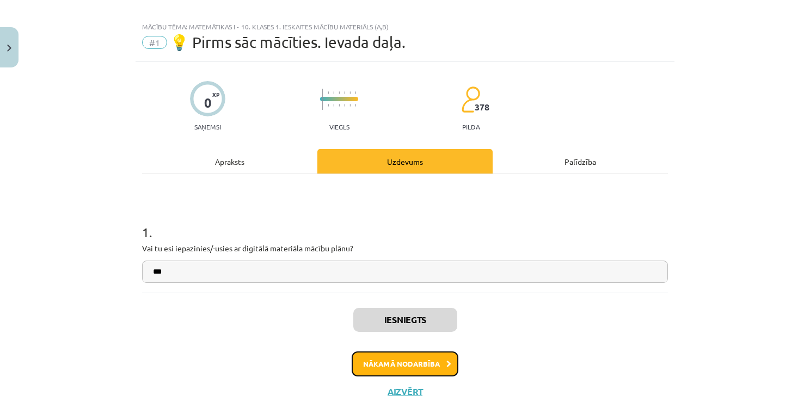
click at [421, 358] on button "Nākamā nodarbība" at bounding box center [405, 364] width 107 height 25
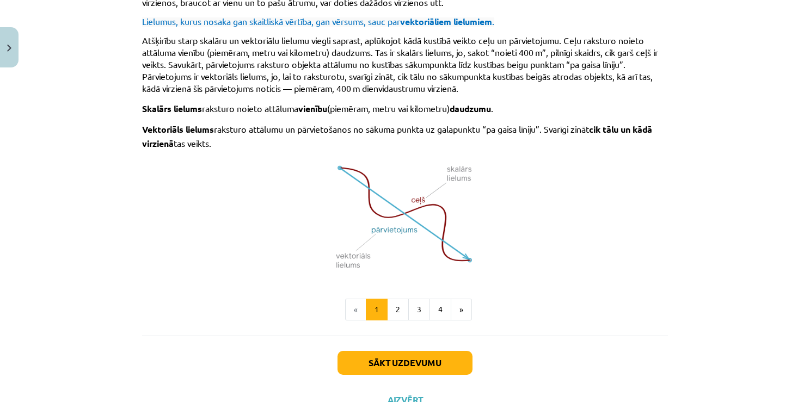
scroll to position [680, 0]
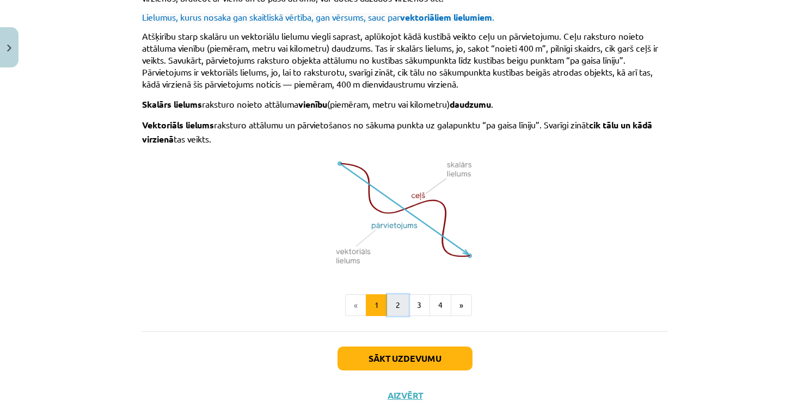
click at [396, 297] on button "2" at bounding box center [398, 305] width 22 height 22
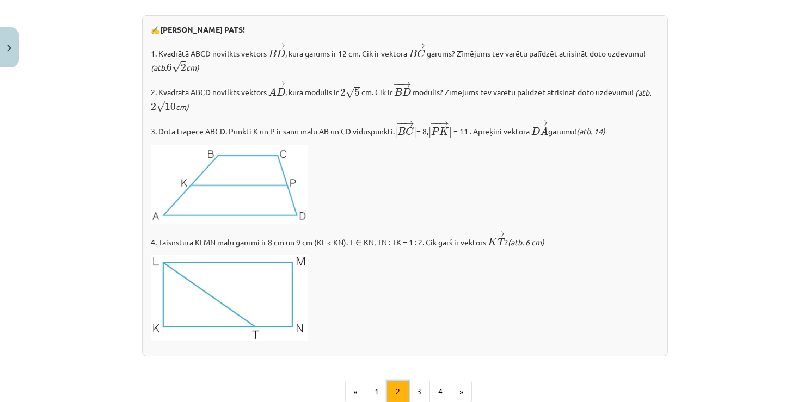
scroll to position [1291, 0]
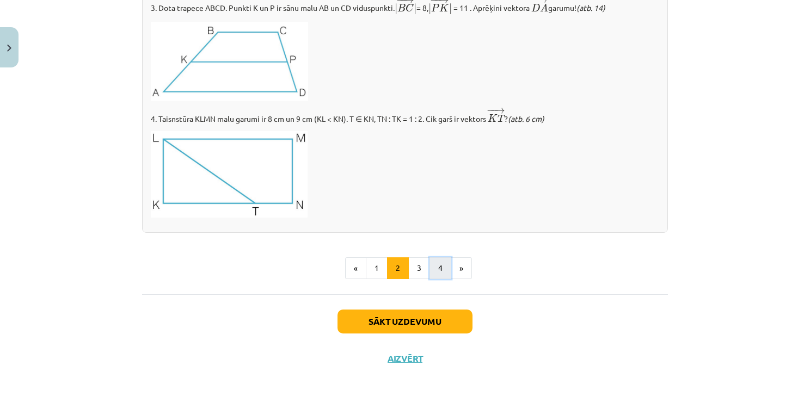
click at [429, 265] on button "4" at bounding box center [440, 268] width 22 height 22
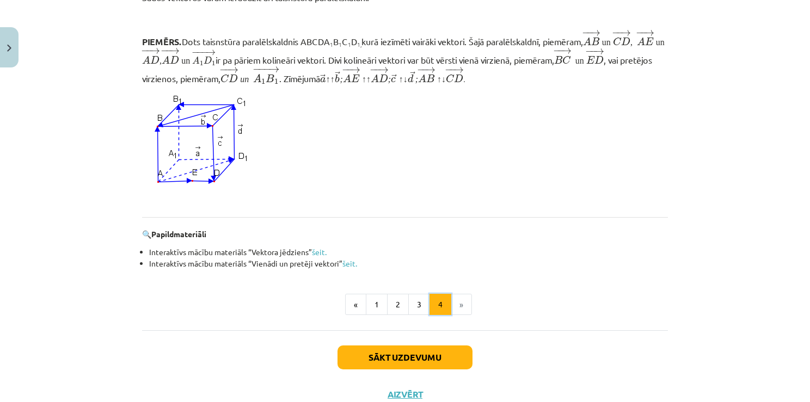
scroll to position [1018, 0]
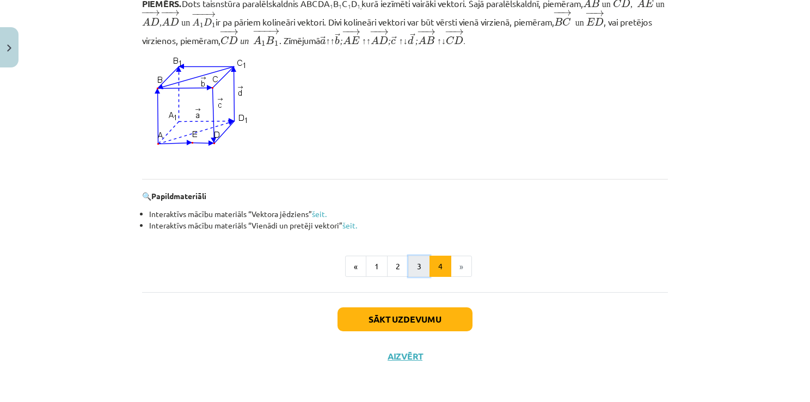
click at [412, 267] on button "3" at bounding box center [419, 267] width 22 height 22
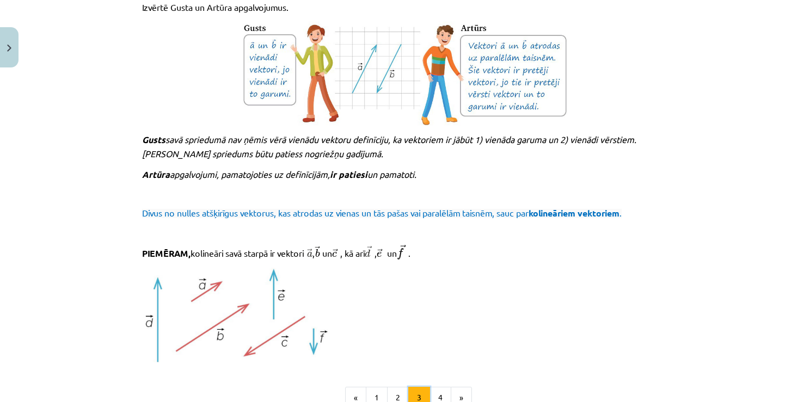
scroll to position [1089, 0]
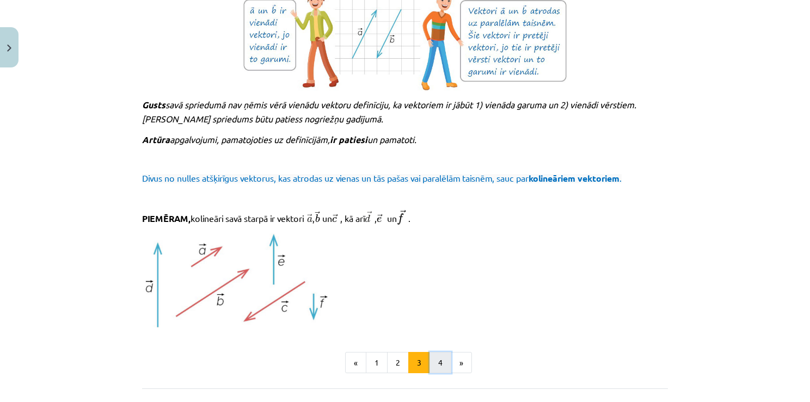
click at [437, 358] on button "4" at bounding box center [440, 363] width 22 height 22
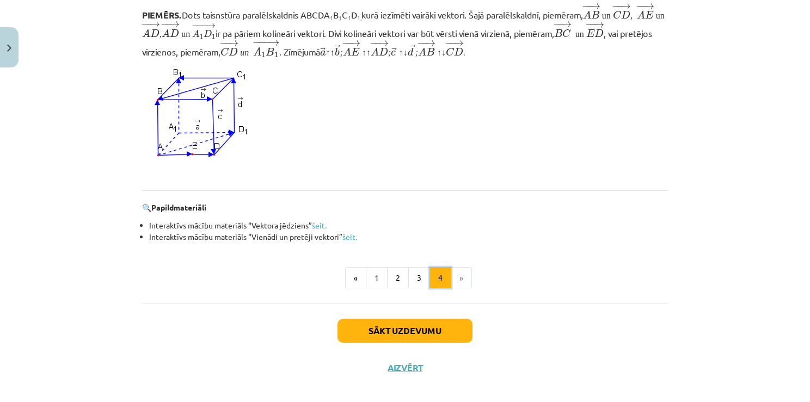
scroll to position [1011, 0]
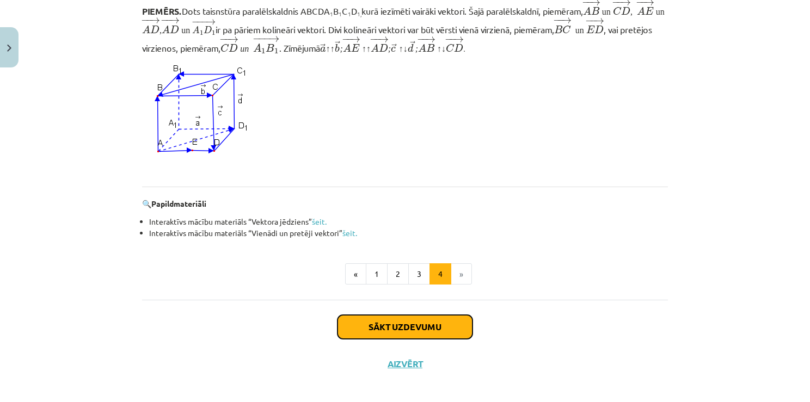
click at [443, 321] on button "Sākt uzdevumu" at bounding box center [404, 327] width 135 height 24
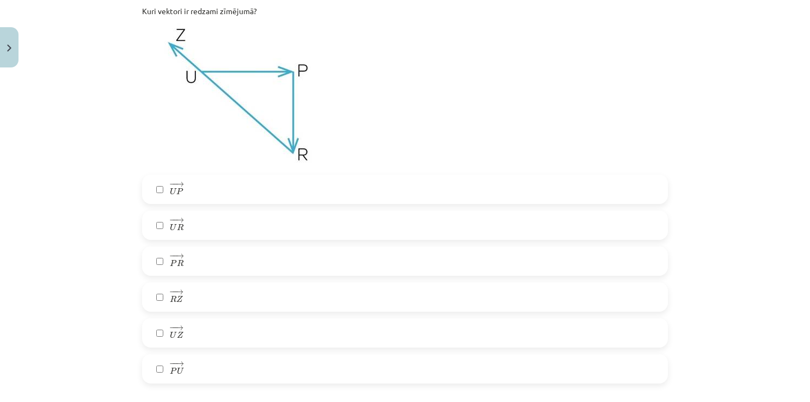
scroll to position [245, 0]
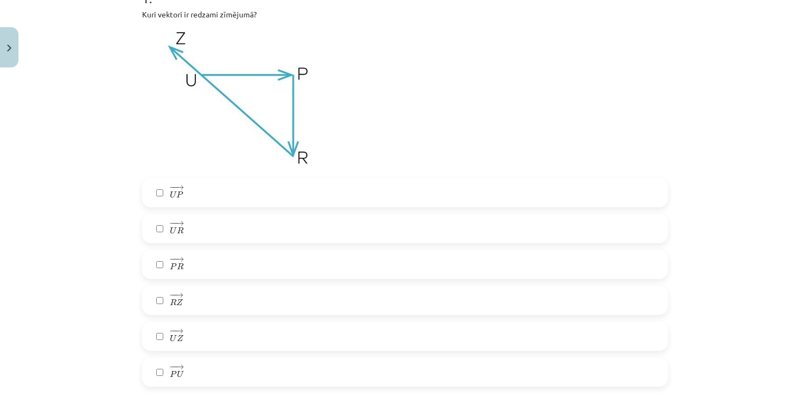
click at [206, 193] on label "− − → U P U P →" at bounding box center [405, 192] width 524 height 27
click at [224, 230] on label "− − → U R U R →" at bounding box center [405, 228] width 524 height 27
click at [224, 228] on label "− − → U R U R →" at bounding box center [405, 228] width 524 height 27
click at [229, 262] on label "− − → P R P R →" at bounding box center [405, 264] width 524 height 27
click at [223, 298] on label "− − → R Z R Z →" at bounding box center [405, 300] width 524 height 27
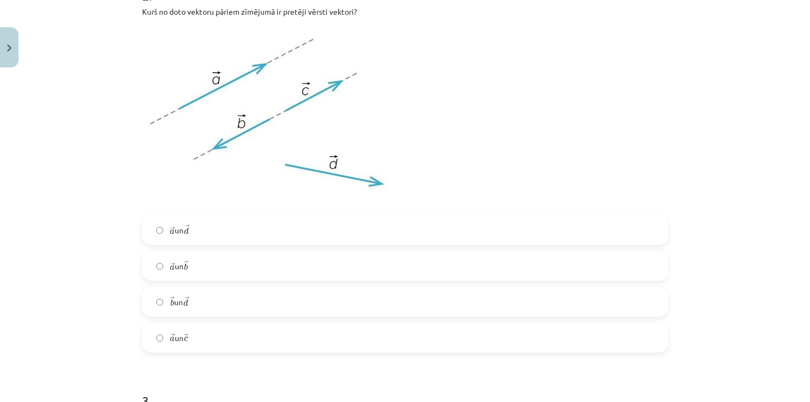
scroll to position [680, 0]
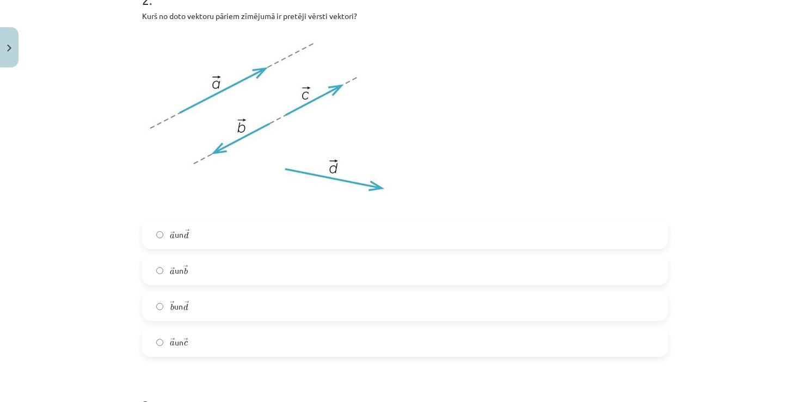
click at [214, 275] on label "→ a a → un → b b →" at bounding box center [405, 270] width 524 height 27
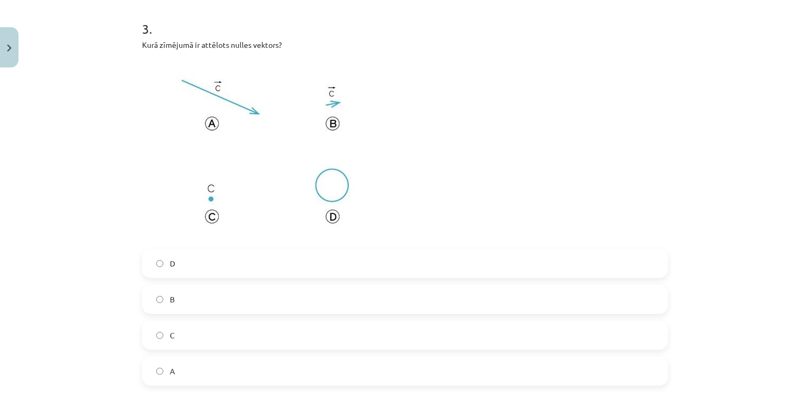
scroll to position [1061, 0]
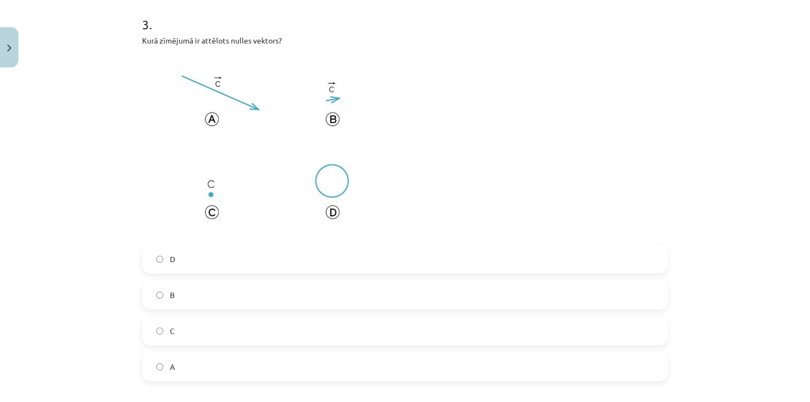
click at [254, 334] on label "C" at bounding box center [405, 330] width 524 height 27
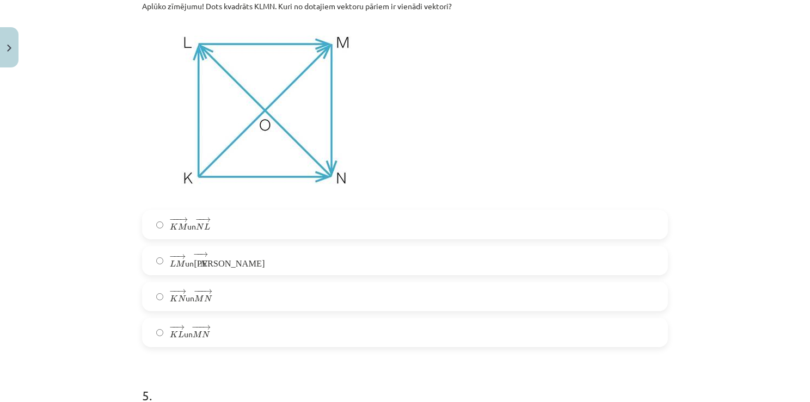
scroll to position [1497, 0]
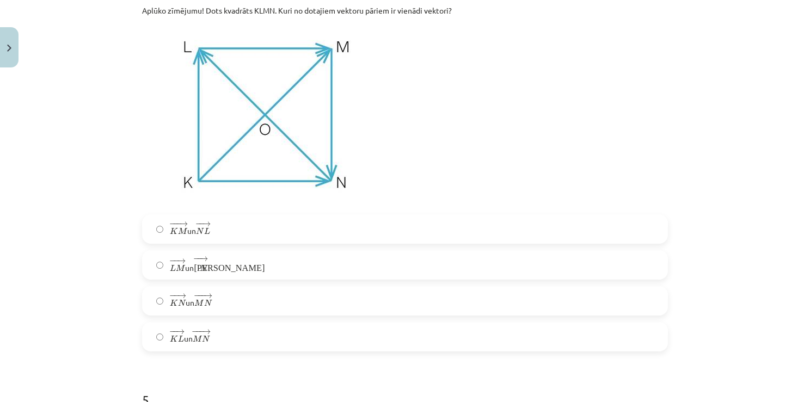
click at [247, 334] on label "− − → K L K L → un − −− → M N M N →" at bounding box center [405, 336] width 524 height 27
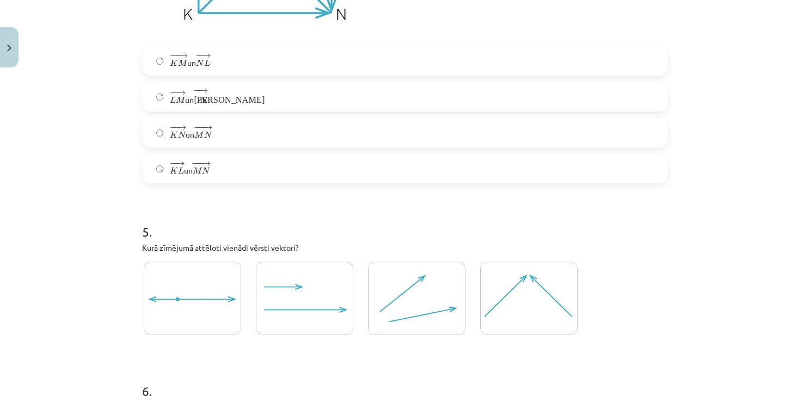
scroll to position [1715, 0]
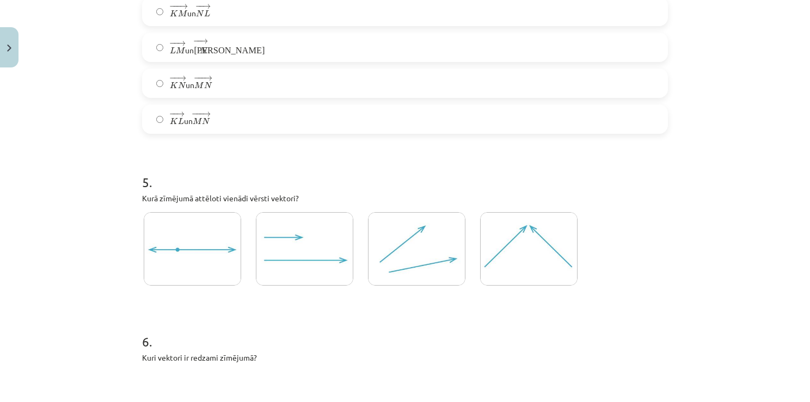
click at [411, 249] on img at bounding box center [416, 248] width 97 height 73
drag, startPoint x: 243, startPoint y: 199, endPoint x: 267, endPoint y: 199, distance: 24.5
click at [267, 199] on p "Kurā zīmējumā attēloti vienādi vērsti vektori?" at bounding box center [405, 198] width 526 height 11
click at [319, 188] on h1 "5 ." at bounding box center [405, 173] width 526 height 34
drag, startPoint x: 242, startPoint y: 195, endPoint x: 256, endPoint y: 199, distance: 14.1
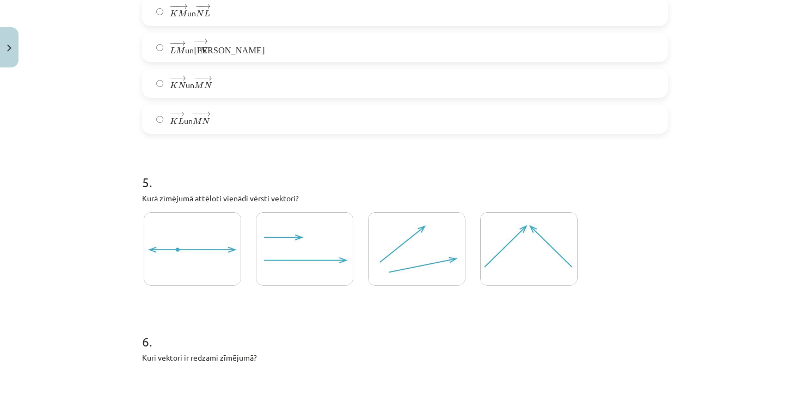
click at [256, 199] on p "Kurā zīmējumā attēloti vienādi vērsti vektori?" at bounding box center [405, 198] width 526 height 11
drag, startPoint x: 247, startPoint y: 199, endPoint x: 265, endPoint y: 196, distance: 18.3
click at [265, 196] on p "Kurā zīmējumā attēloti vienādi vērsti vektori?" at bounding box center [405, 198] width 526 height 11
copy p "vērsti"
click at [278, 256] on img at bounding box center [304, 248] width 97 height 73
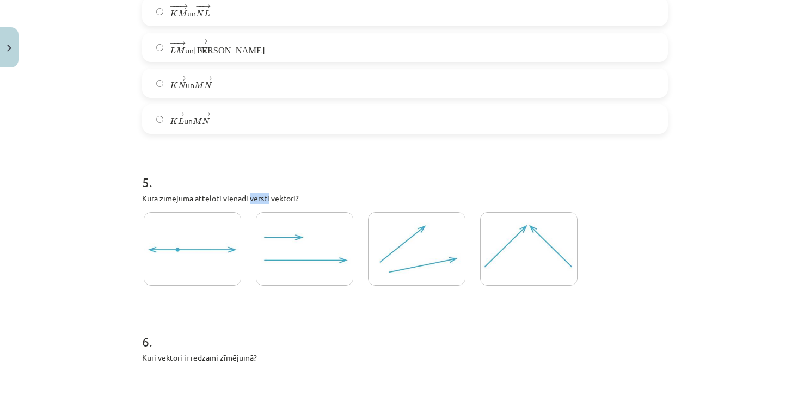
click at [498, 254] on img at bounding box center [528, 248] width 97 height 73
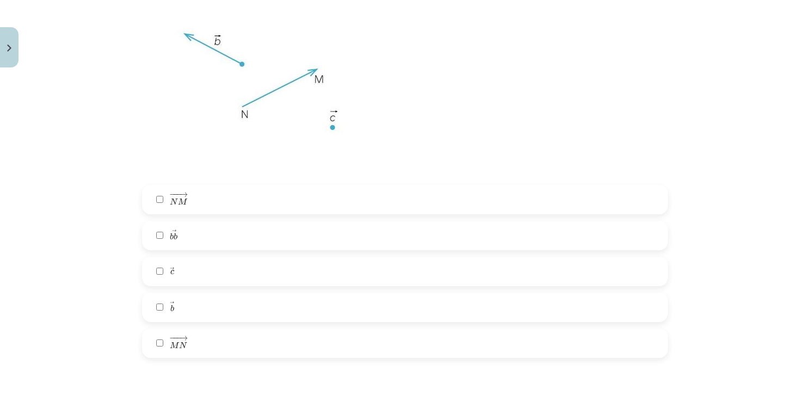
scroll to position [2096, 0]
click at [276, 228] on label "→ b b b b →" at bounding box center [405, 231] width 524 height 27
click at [268, 265] on label "→ c c →" at bounding box center [405, 267] width 524 height 27
click at [259, 193] on label "− −− → N M N M →" at bounding box center [405, 195] width 524 height 27
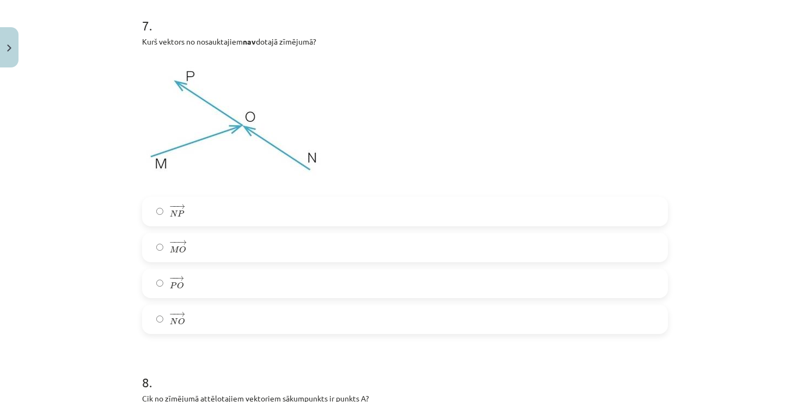
scroll to position [2477, 0]
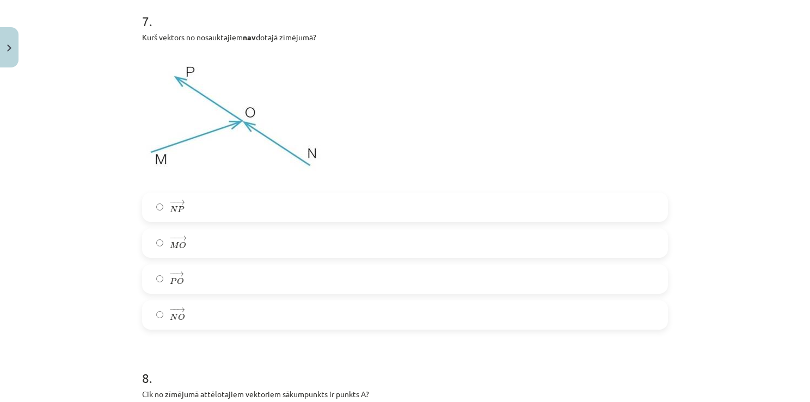
click at [255, 204] on label "− − → N P N P →" at bounding box center [405, 207] width 524 height 27
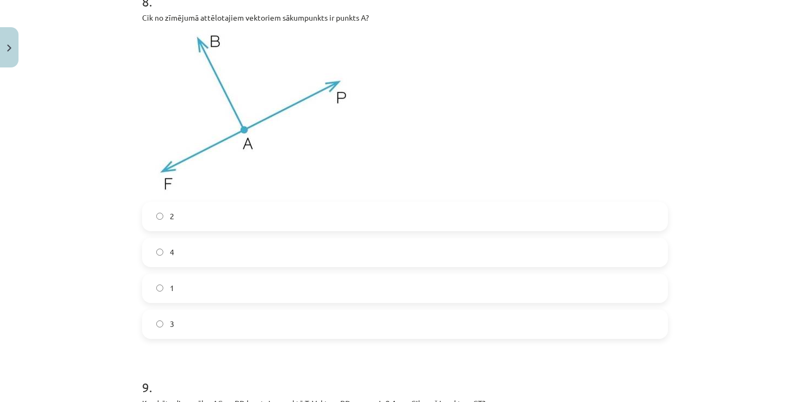
scroll to position [2858, 0]
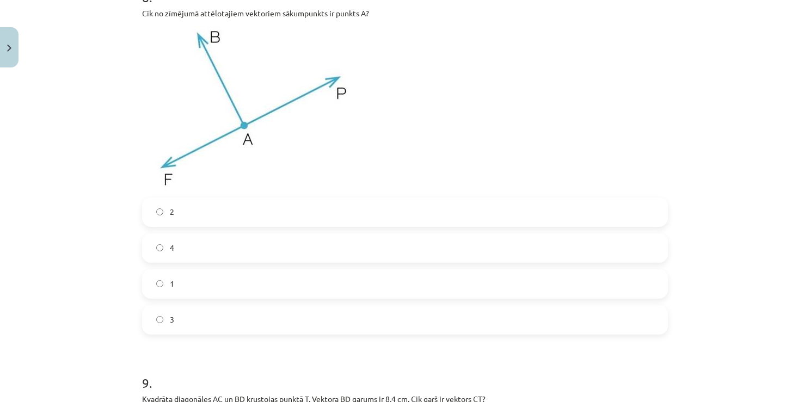
click at [282, 272] on label "1" at bounding box center [405, 284] width 524 height 27
click at [267, 310] on label "3" at bounding box center [405, 319] width 524 height 27
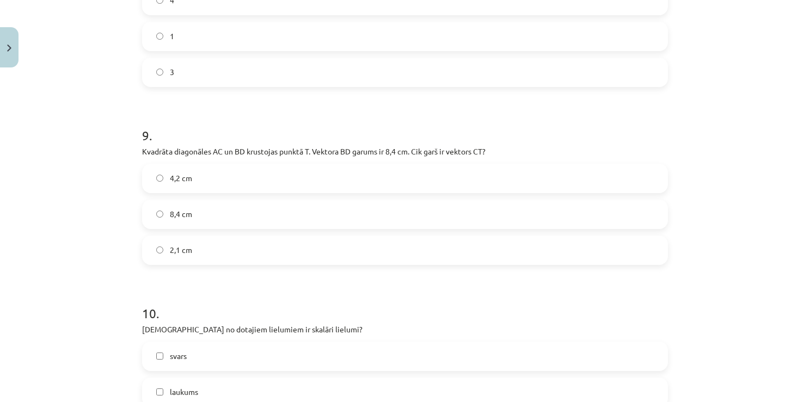
scroll to position [3130, 0]
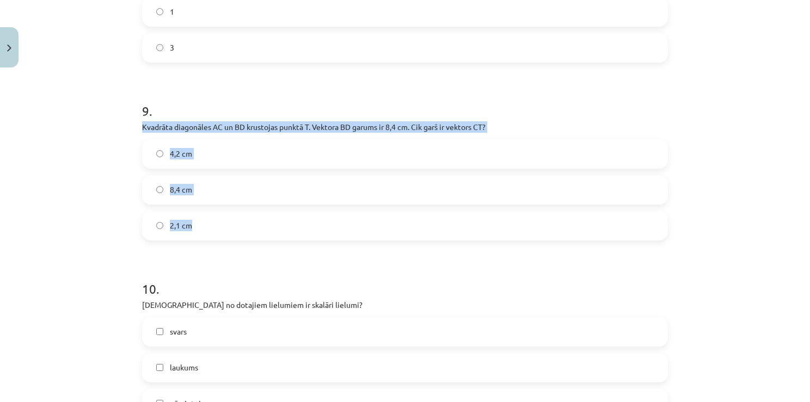
drag, startPoint x: 129, startPoint y: 130, endPoint x: 280, endPoint y: 228, distance: 180.1
click at [280, 228] on div "Mācību tēma: Matemātikas i - 10. klases 1. ieskaites mācību materiāls (a,b) #2 …" at bounding box center [405, 201] width 810 height 402
copy div "Kvadrāta diagonāles AC un BD krustojas punktā T. Vektora ﻿BD﻿ garums ir 8,4 cm.…"
click at [289, 151] on label "4,2 cm" at bounding box center [405, 153] width 524 height 27
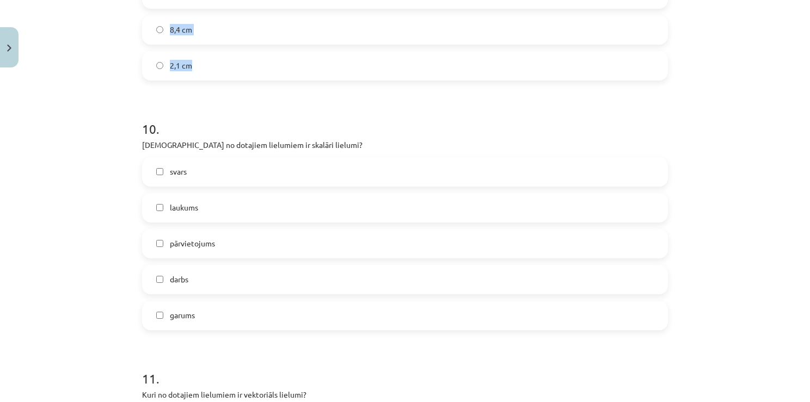
scroll to position [3293, 0]
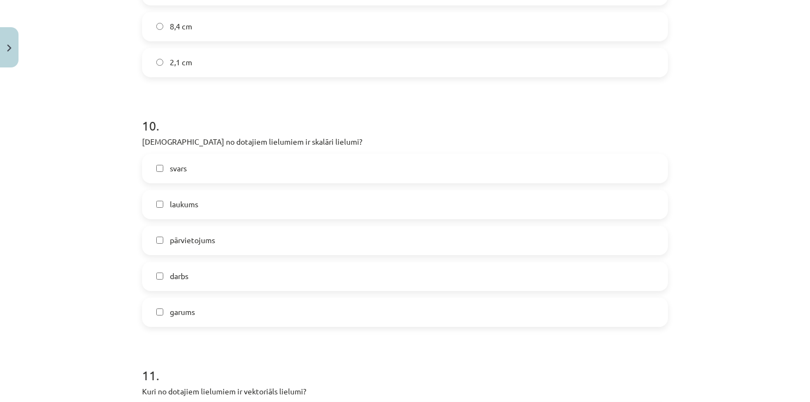
click at [284, 99] on h1 "10 ." at bounding box center [405, 116] width 526 height 34
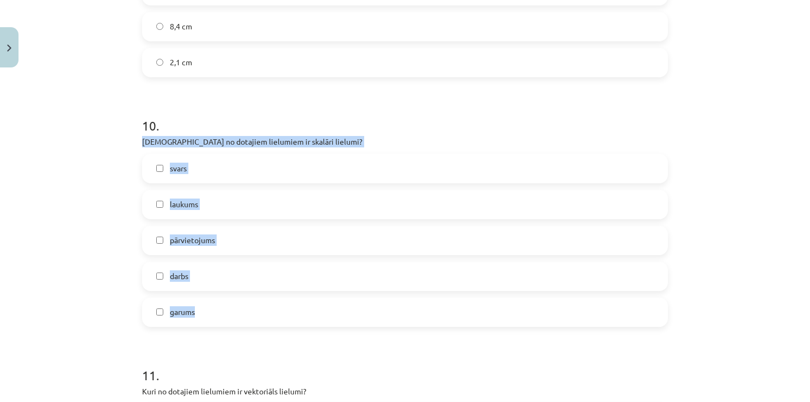
drag, startPoint x: 136, startPoint y: 140, endPoint x: 279, endPoint y: 308, distance: 220.5
copy div "Kuri no dotajiem lielumiem ir skalāri lielumi? svars laukums pārvietojums darbs…"
click at [241, 203] on label "laukums" at bounding box center [405, 204] width 524 height 27
click at [220, 273] on label "darbs" at bounding box center [405, 276] width 524 height 27
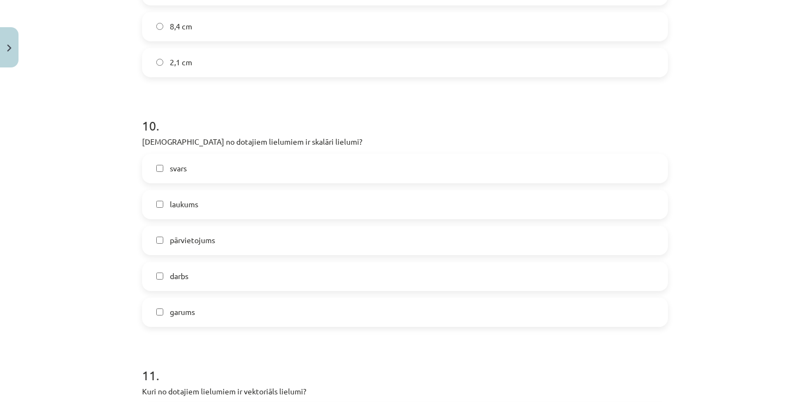
click at [226, 316] on label "garums" at bounding box center [405, 312] width 524 height 27
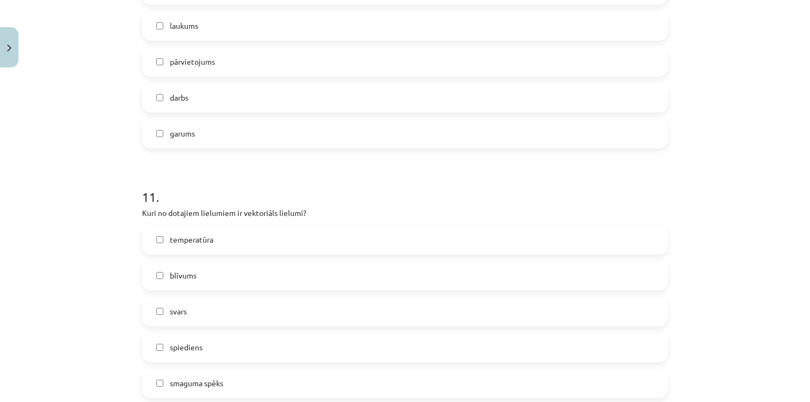
scroll to position [3511, 0]
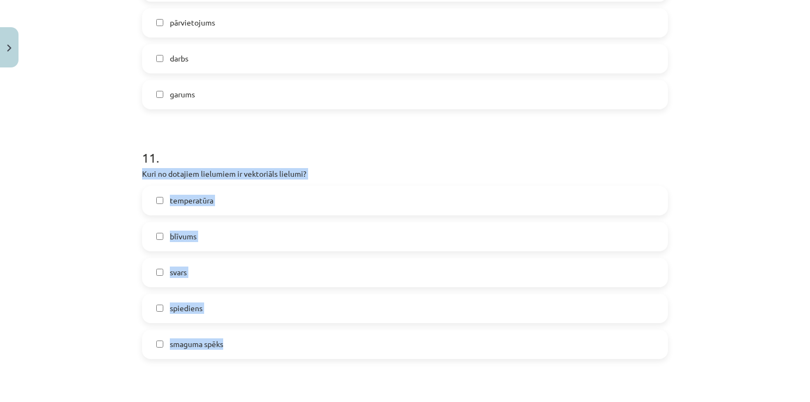
drag, startPoint x: 136, startPoint y: 169, endPoint x: 289, endPoint y: 329, distance: 221.4
copy div "Kuri no dotajiem lielumiem ir vektoriāls lielumi? temperatūra blīvums svars spi…"
click at [226, 271] on label "svars" at bounding box center [405, 272] width 524 height 27
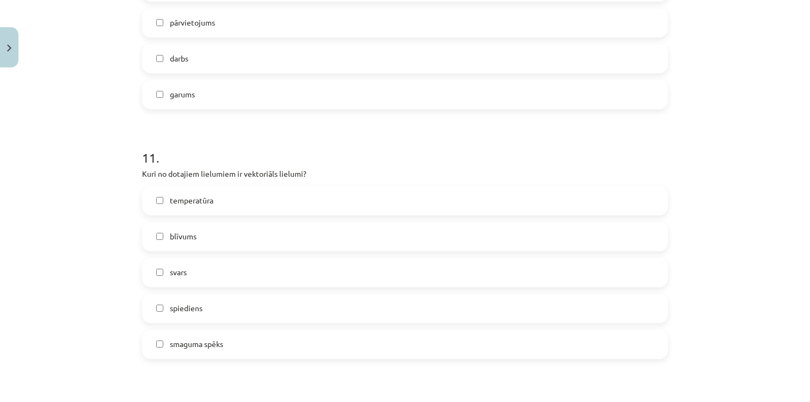
drag, startPoint x: 237, startPoint y: 338, endPoint x: 237, endPoint y: 257, distance: 80.6
click at [236, 335] on label "smaguma spēks" at bounding box center [405, 344] width 524 height 27
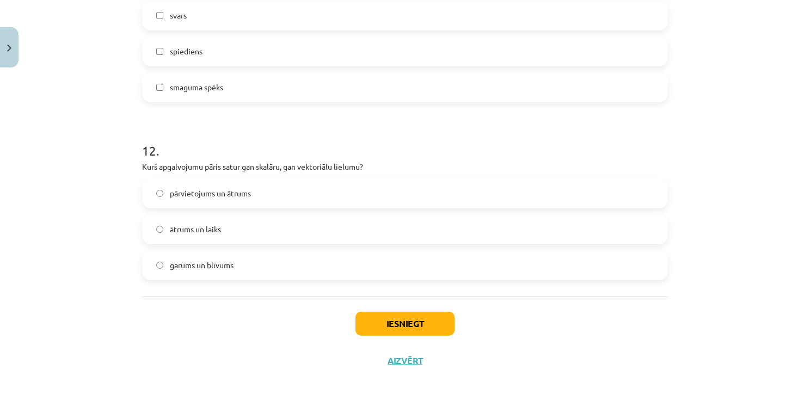
scroll to position [3771, 0]
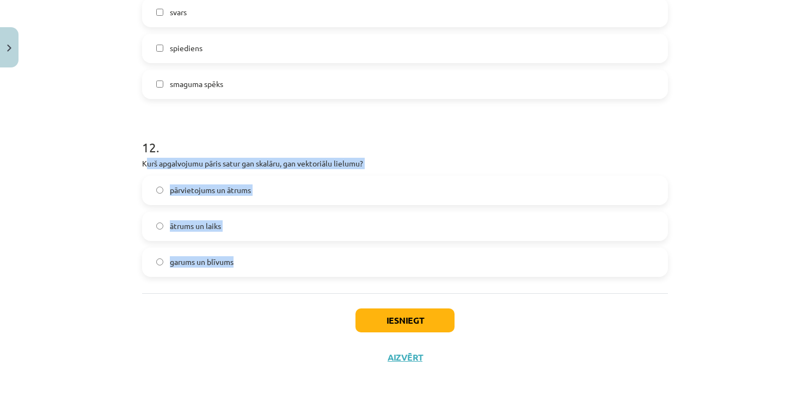
drag, startPoint x: 150, startPoint y: 171, endPoint x: 260, endPoint y: 250, distance: 135.8
click at [260, 250] on div "12 . Kurš apgalvojumu pāris satur gan skalāru, gan vektoriālu lielumu? pārvieto…" at bounding box center [405, 199] width 526 height 156
copy div "urš apgalvojumu pāris satur gan skalāru, gan vektoriālu lielumu? pārvietojums u…"
click at [255, 217] on label "ātrums un laiks" at bounding box center [405, 226] width 524 height 27
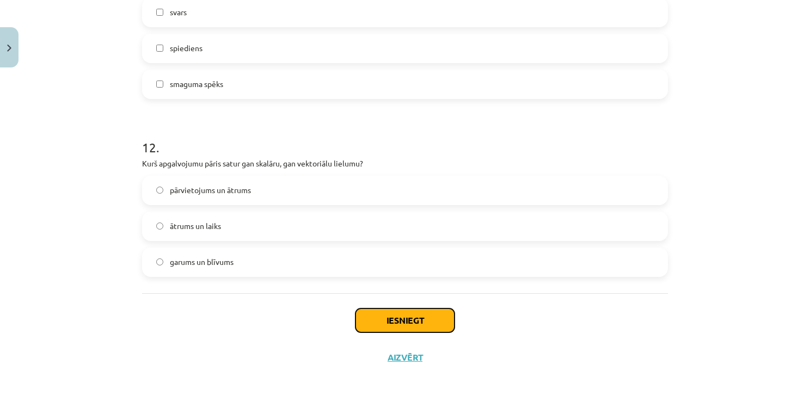
click at [378, 321] on button "Iesniegt" at bounding box center [404, 321] width 99 height 24
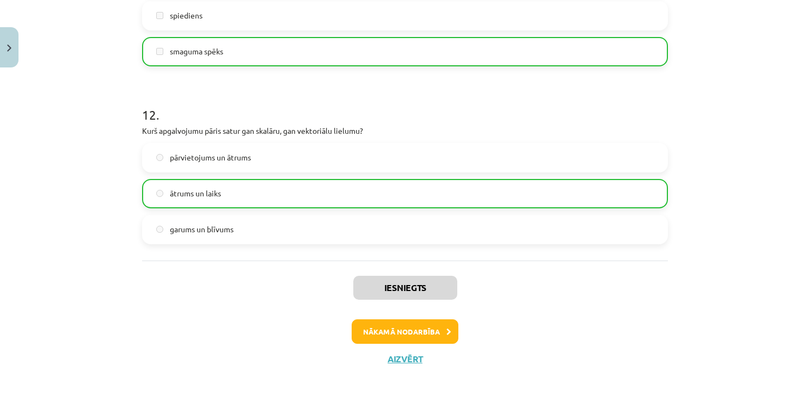
scroll to position [3806, 0]
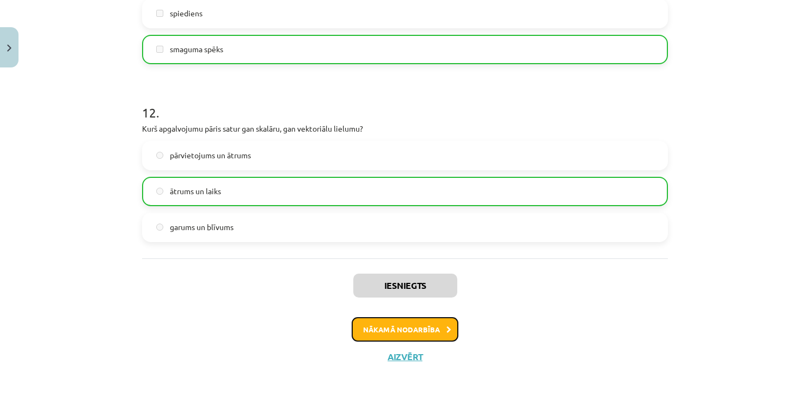
click at [412, 326] on button "Nākamā nodarbība" at bounding box center [405, 329] width 107 height 25
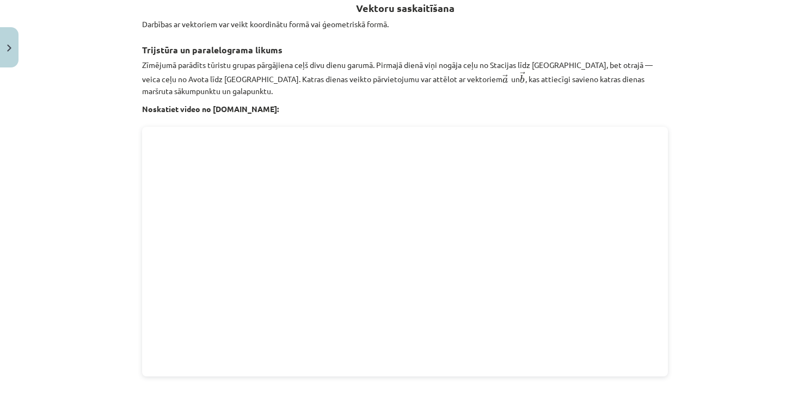
scroll to position [354, 0]
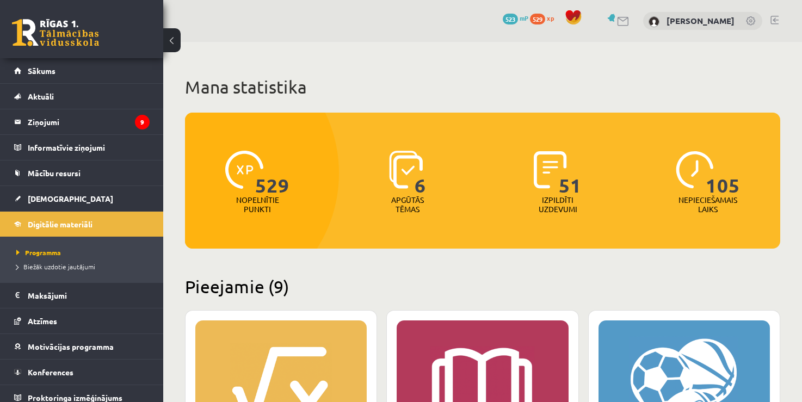
scroll to position [327, 0]
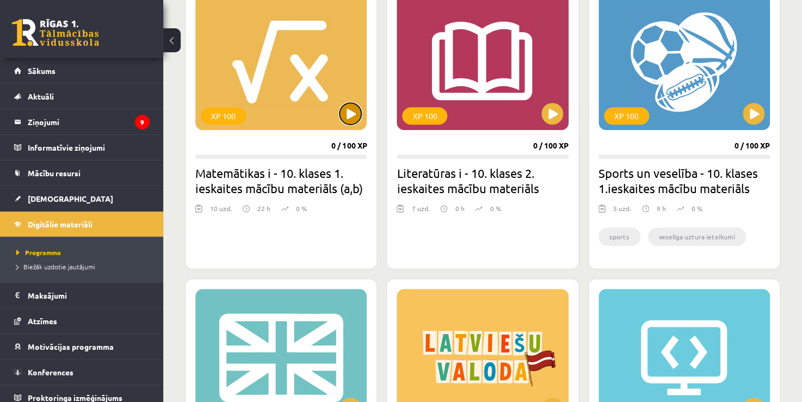
click at [348, 115] on button at bounding box center [351, 114] width 22 height 22
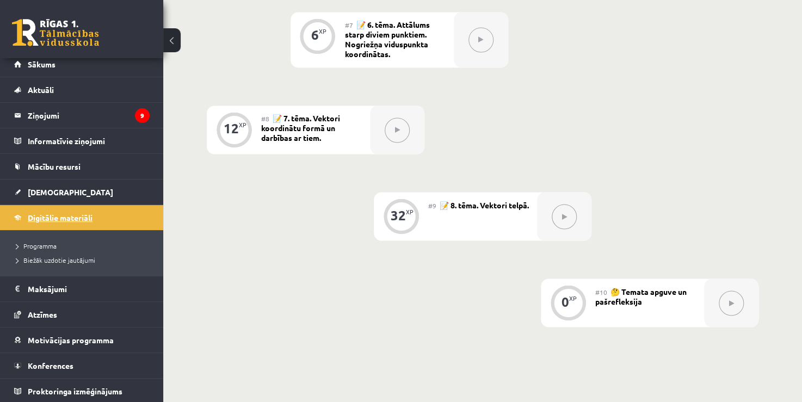
scroll to position [816, 0]
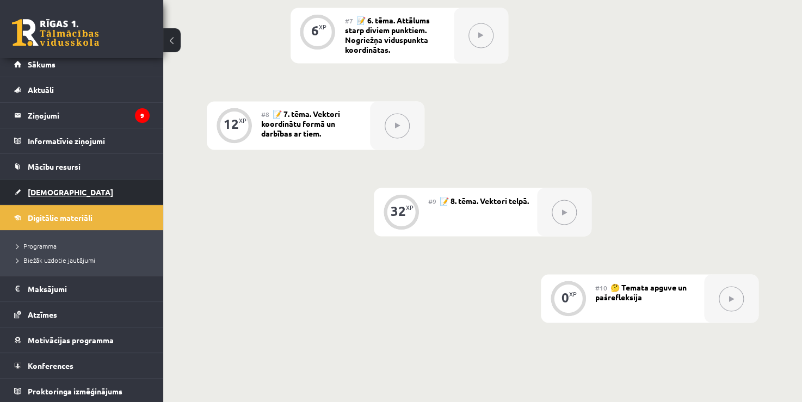
click at [99, 193] on link "[DEMOGRAPHIC_DATA]" at bounding box center [82, 192] width 136 height 25
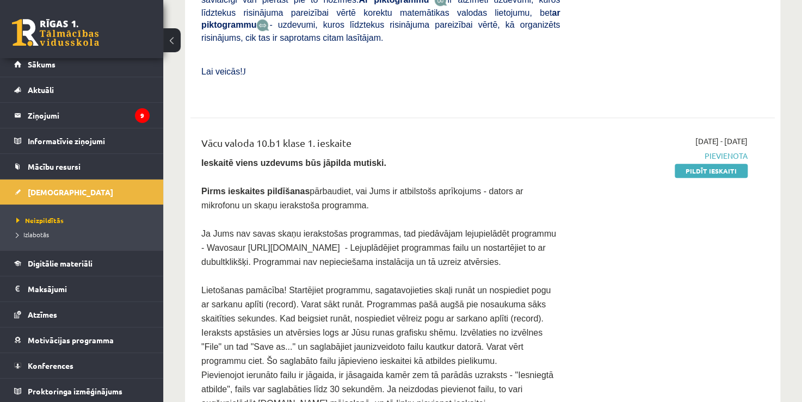
scroll to position [490, 0]
